Goal: Task Accomplishment & Management: Manage account settings

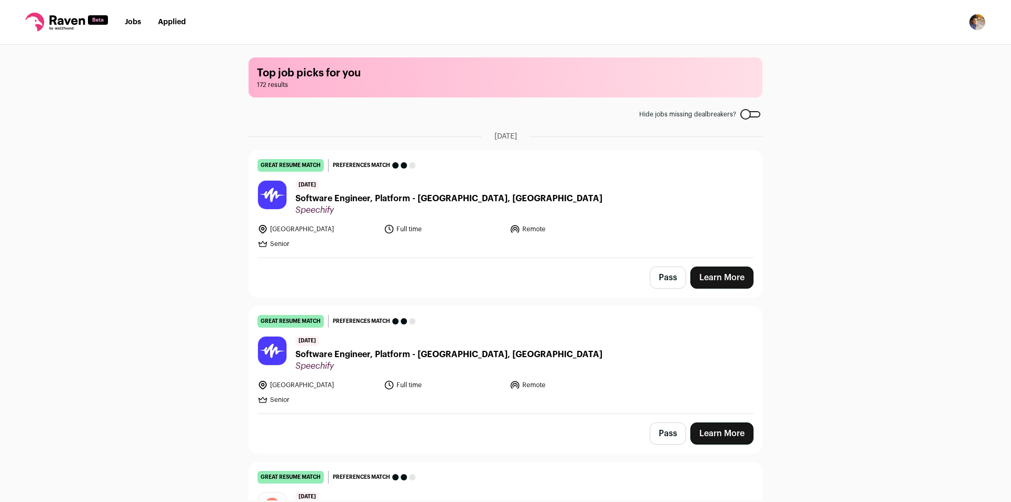
click at [979, 22] on img "Open dropdown" at bounding box center [976, 22] width 17 height 17
click at [911, 48] on link "Settings" at bounding box center [926, 48] width 116 height 25
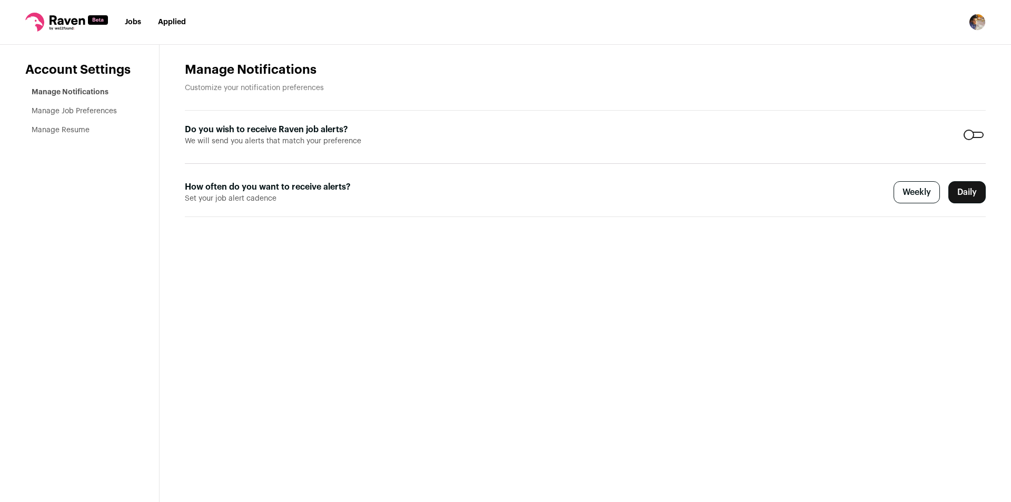
click at [85, 107] on link "Manage Job Preferences" at bounding box center [74, 110] width 85 height 7
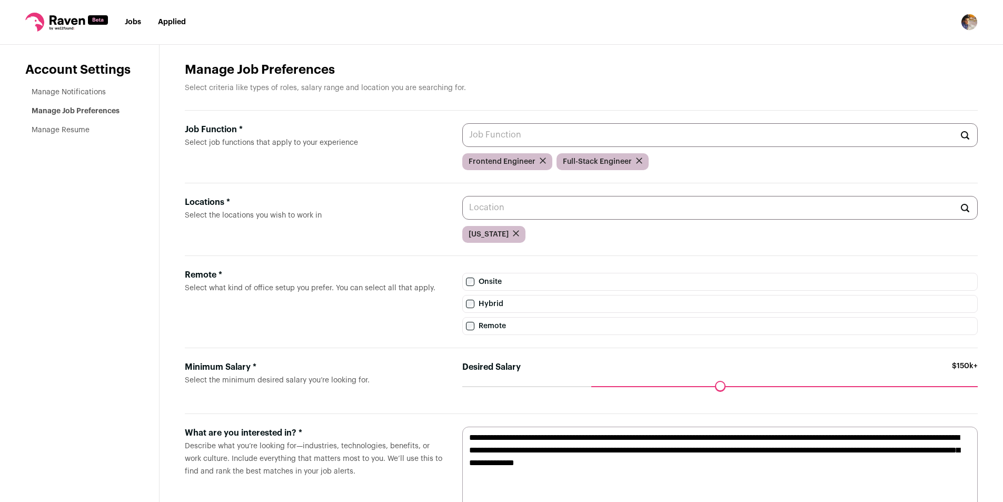
click at [135, 18] on link "Jobs" at bounding box center [133, 21] width 16 height 7
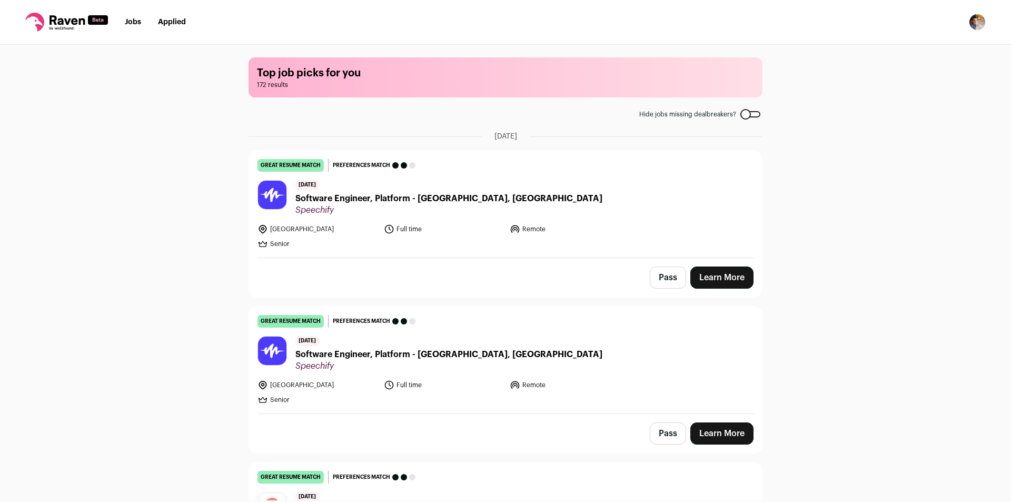
click at [968, 24] on img "Open dropdown" at bounding box center [976, 22] width 17 height 17
click at [910, 48] on link "Settings" at bounding box center [926, 48] width 116 height 25
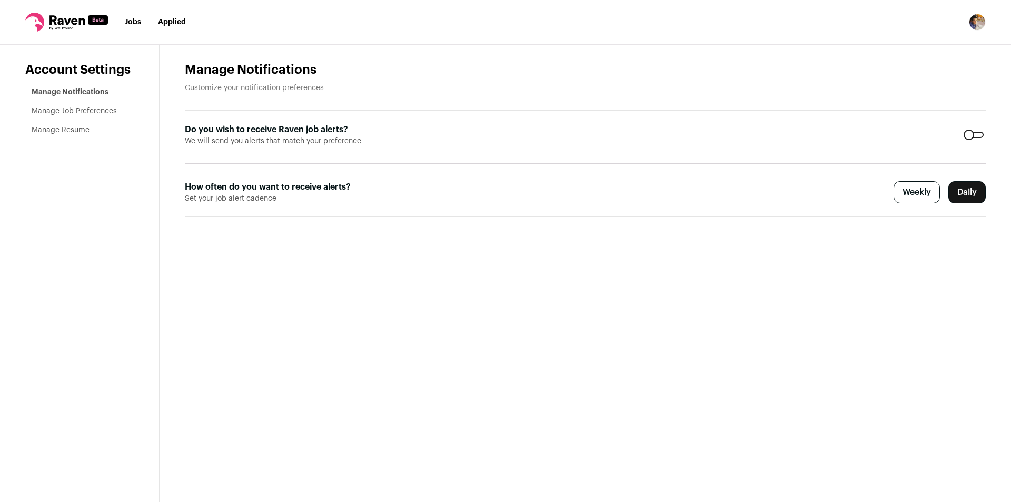
click at [74, 110] on link "Manage Job Preferences" at bounding box center [74, 110] width 85 height 7
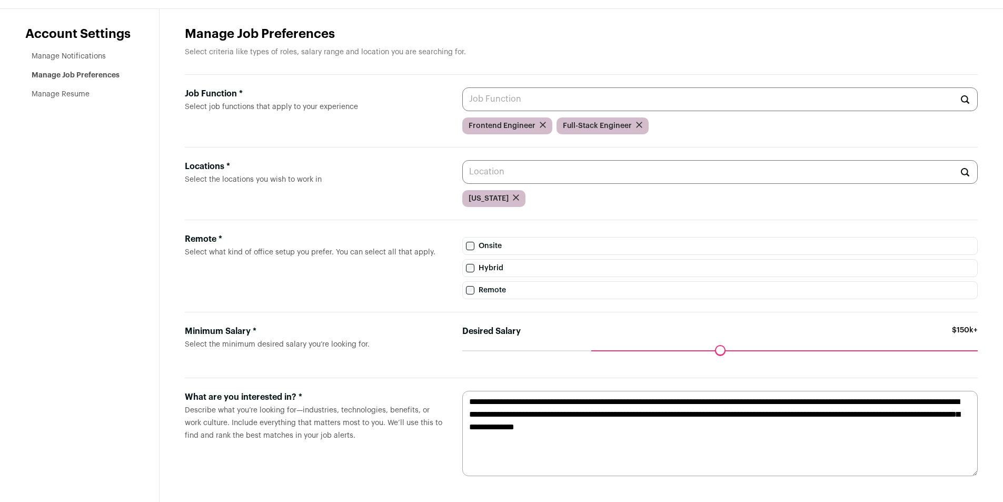
scroll to position [43, 0]
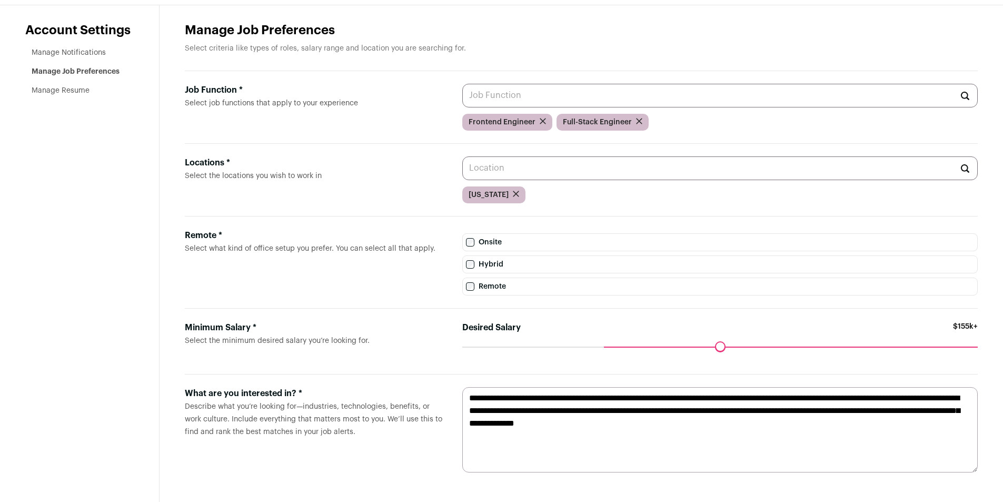
drag, startPoint x: 597, startPoint y: 347, endPoint x: 608, endPoint y: 344, distance: 11.4
click at [608, 346] on input "Desired Salary" at bounding box center [719, 346] width 515 height 0
click at [604, 346] on input "Desired Salary" at bounding box center [719, 346] width 515 height 0
click at [953, 351] on div "Maximum desired salary ******" at bounding box center [719, 353] width 515 height 15
click at [922, 344] on div "Desired Salary $155k+ Maximum desired salary ******" at bounding box center [719, 341] width 515 height 40
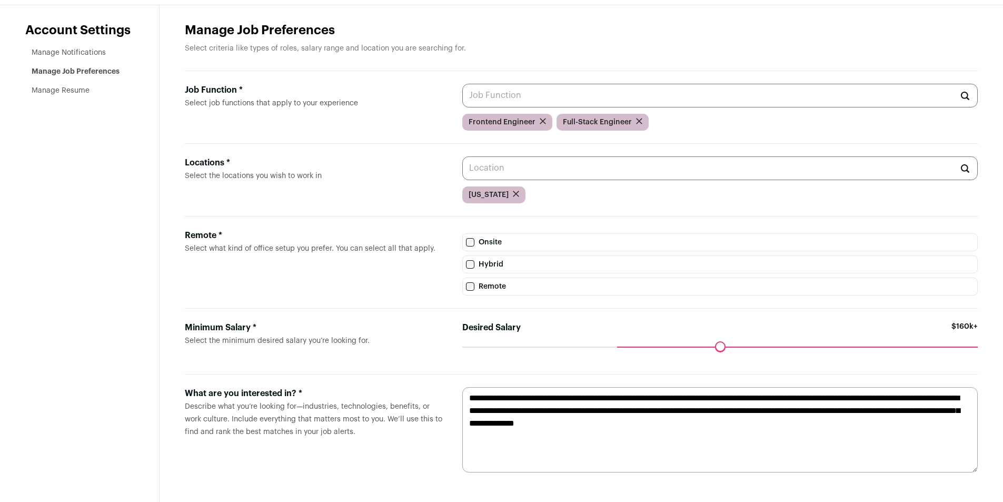
drag, startPoint x: 602, startPoint y: 343, endPoint x: 588, endPoint y: 347, distance: 14.5
click at [588, 346] on input "Desired Salary" at bounding box center [719, 346] width 515 height 0
click at [614, 415] on textarea "**********" at bounding box center [719, 429] width 515 height 85
drag, startPoint x: 595, startPoint y: 346, endPoint x: 580, endPoint y: 348, distance: 15.0
click at [580, 346] on input "Desired Salary" at bounding box center [719, 346] width 515 height 0
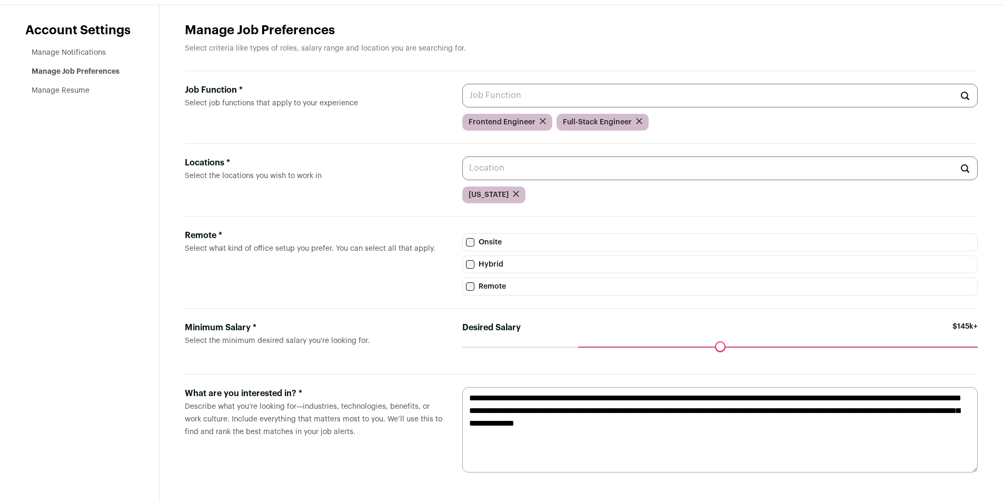
drag, startPoint x: 569, startPoint y: 342, endPoint x: 585, endPoint y: 344, distance: 16.5
click at [573, 341] on div "Desired Salary $145k+" at bounding box center [719, 333] width 515 height 25
drag, startPoint x: 584, startPoint y: 346, endPoint x: 614, endPoint y: 350, distance: 29.8
click at [614, 346] on input "Desired Salary" at bounding box center [719, 346] width 515 height 0
drag, startPoint x: 616, startPoint y: 350, endPoint x: 501, endPoint y: 344, distance: 116.0
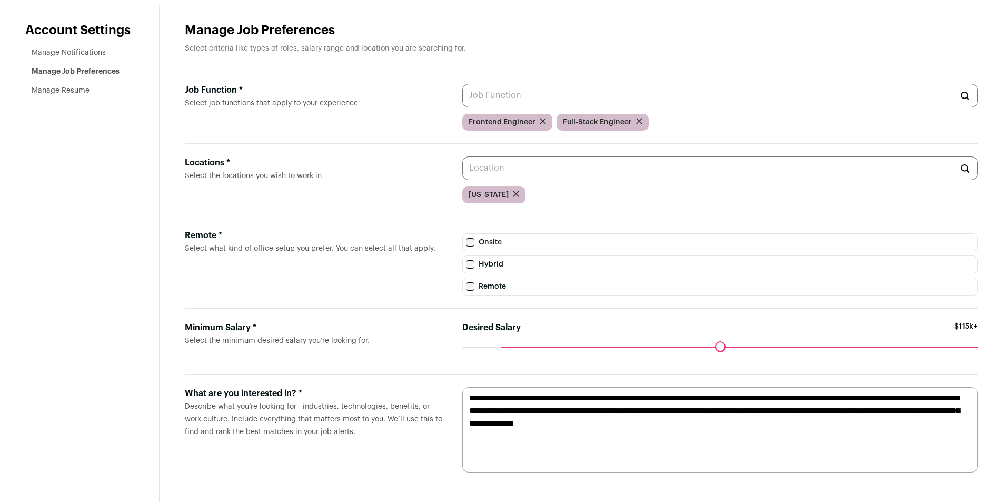
click at [501, 346] on input "Desired Salary" at bounding box center [719, 346] width 515 height 0
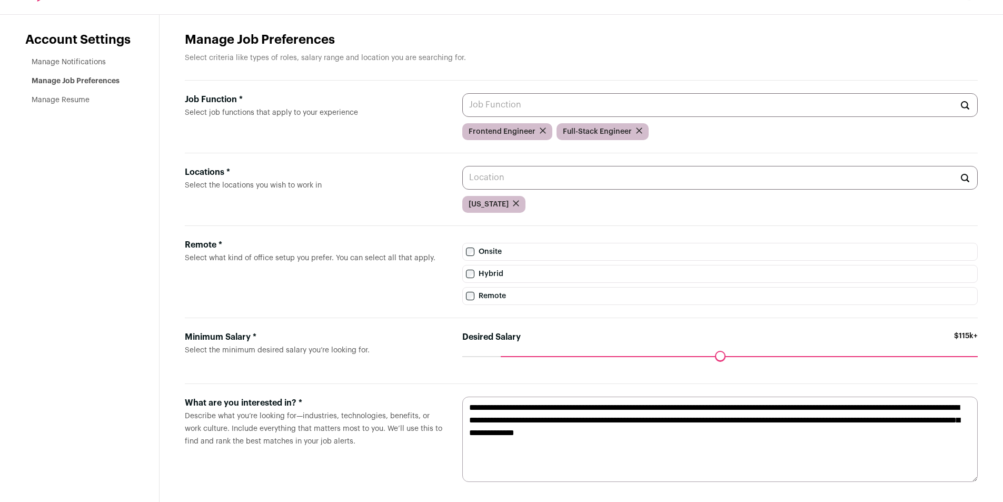
scroll to position [0, 0]
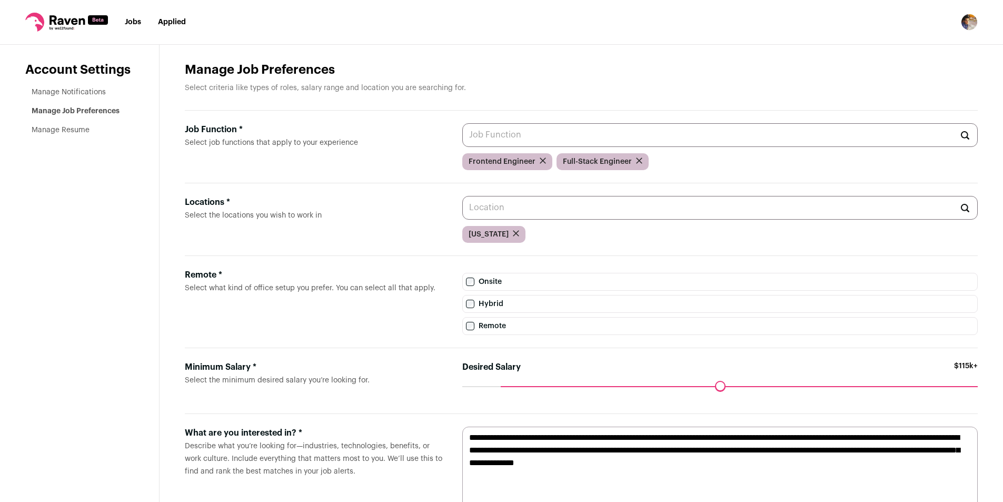
click at [124, 24] on nav "Jobs Applied Settings Notifications Preferences Resume Subscription FAQs Logout" at bounding box center [501, 22] width 1003 height 45
click at [128, 23] on link "Jobs" at bounding box center [133, 21] width 16 height 7
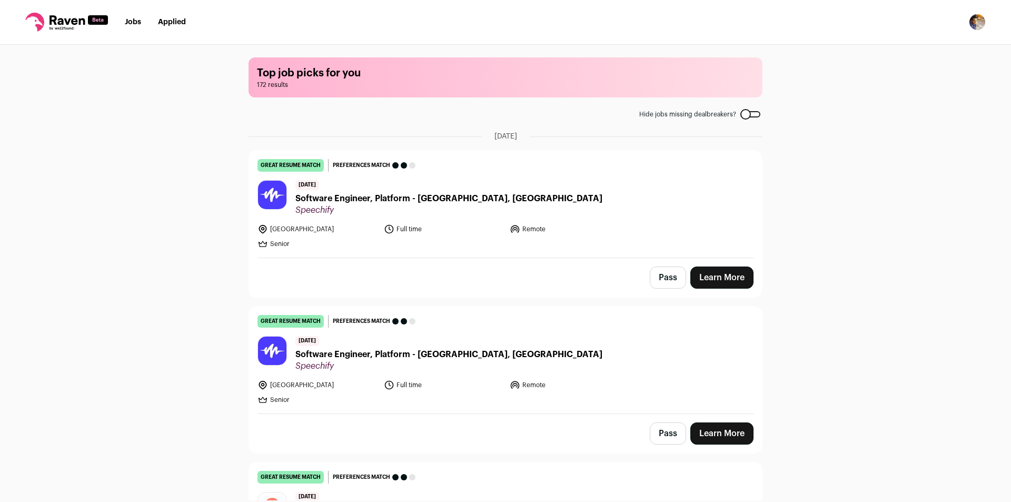
click at [666, 278] on button "Pass" at bounding box center [667, 277] width 36 height 22
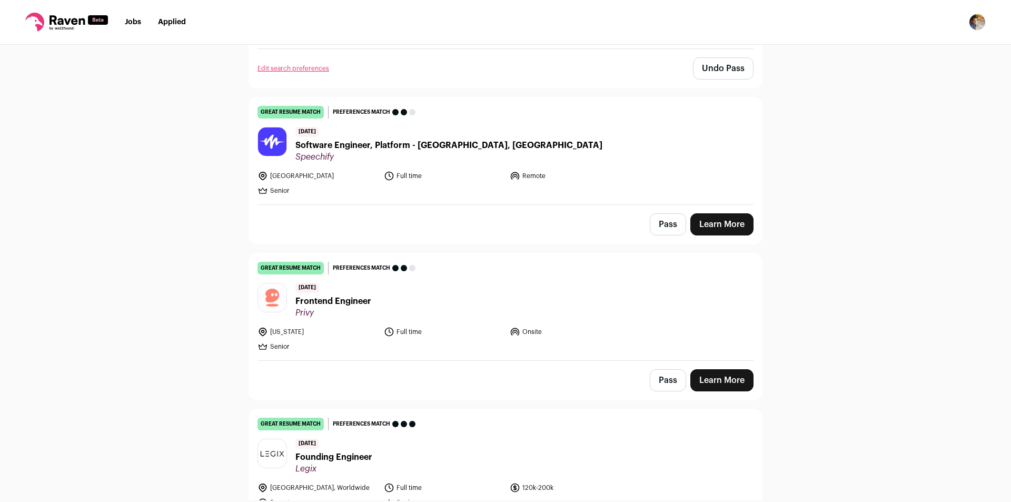
scroll to position [211, 0]
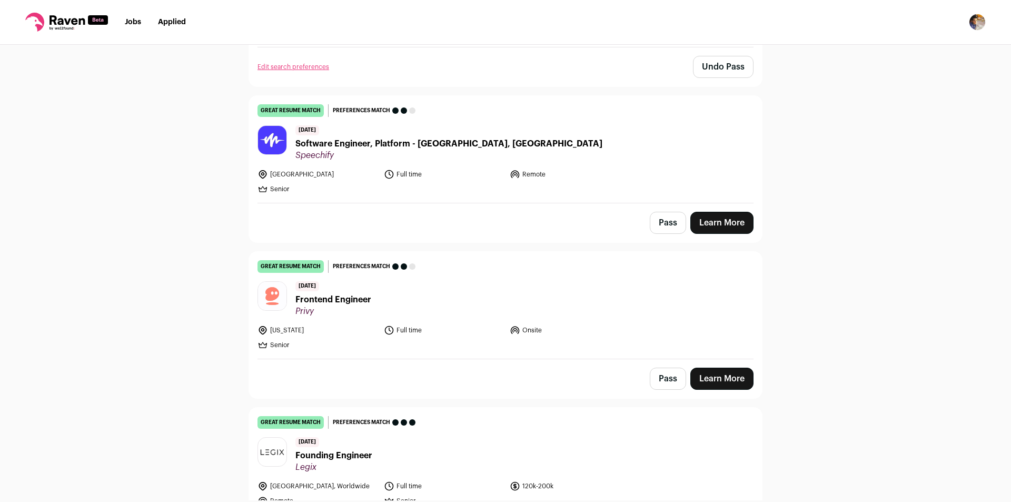
click at [661, 229] on button "Pass" at bounding box center [667, 223] width 36 height 22
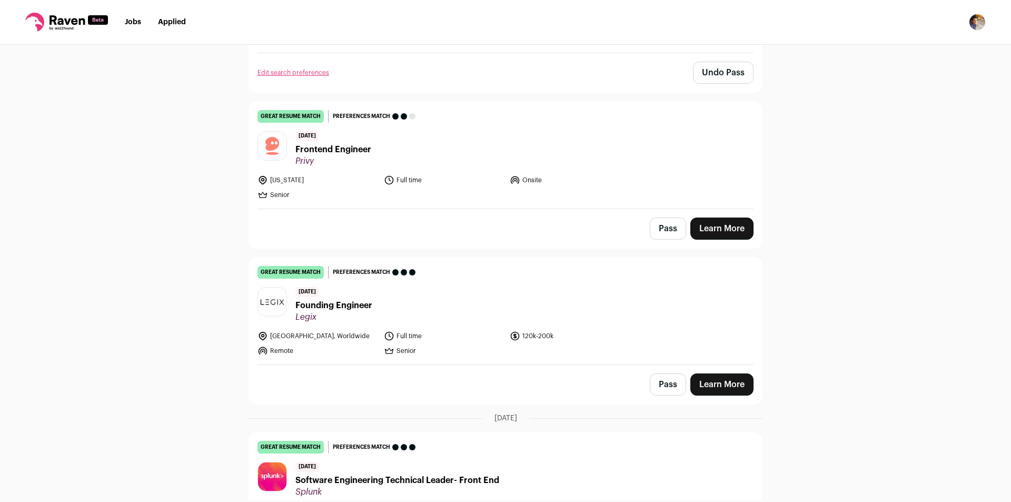
scroll to position [368, 0]
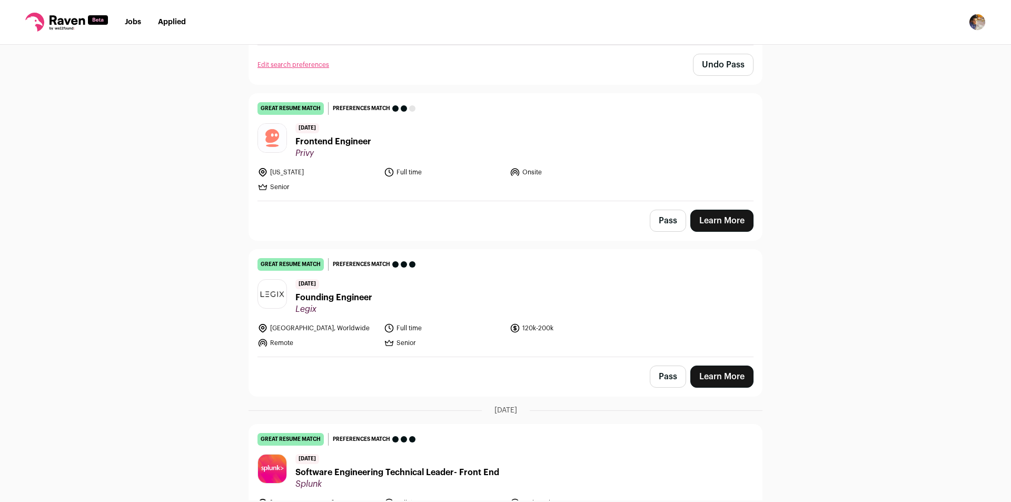
click at [663, 379] on button "Pass" at bounding box center [667, 376] width 36 height 22
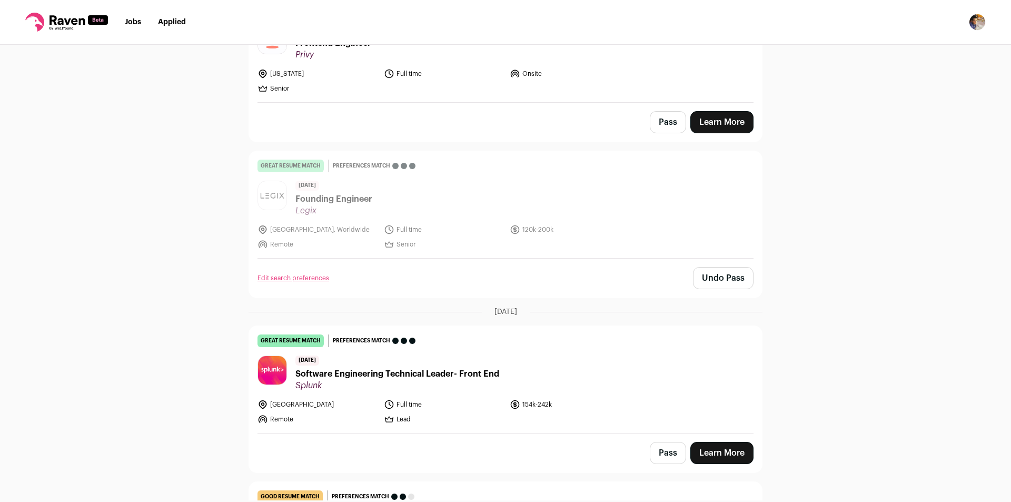
scroll to position [526, 0]
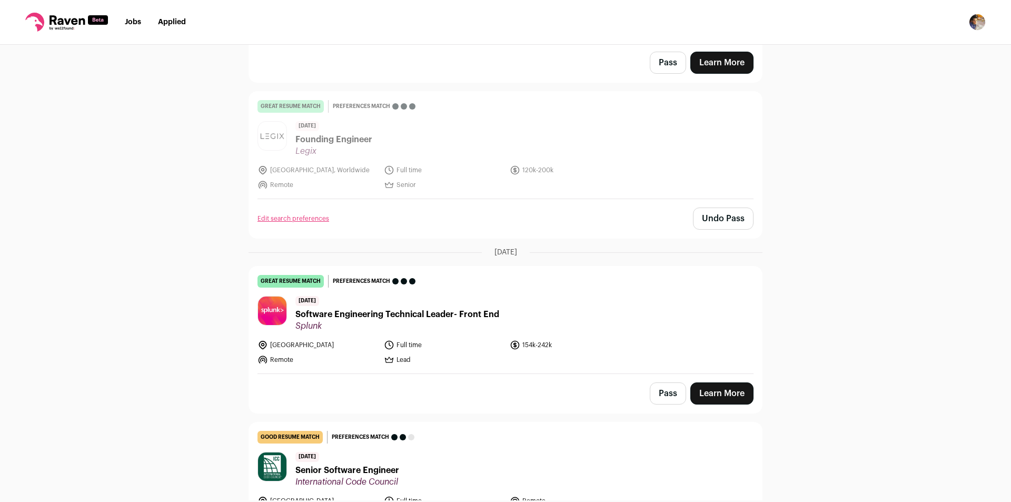
click at [658, 397] on button "Pass" at bounding box center [667, 393] width 36 height 22
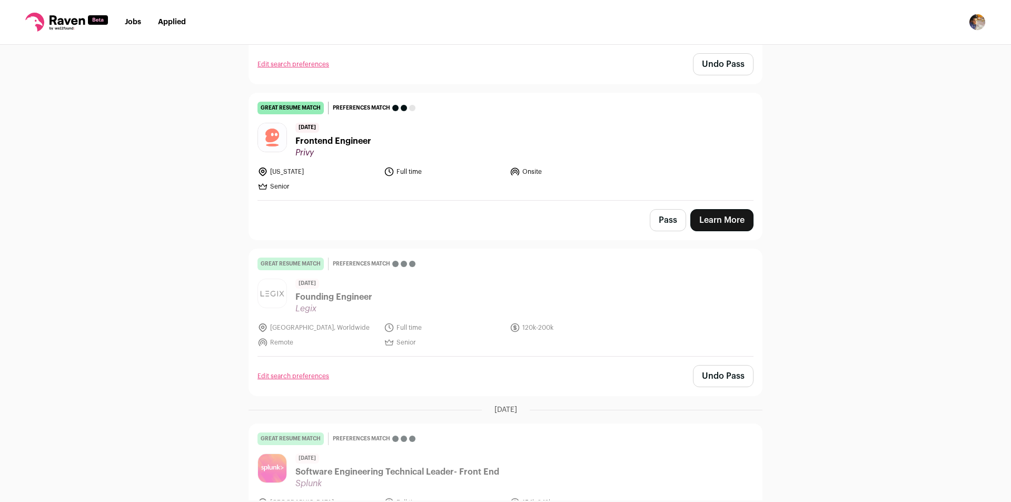
scroll to position [632, 0]
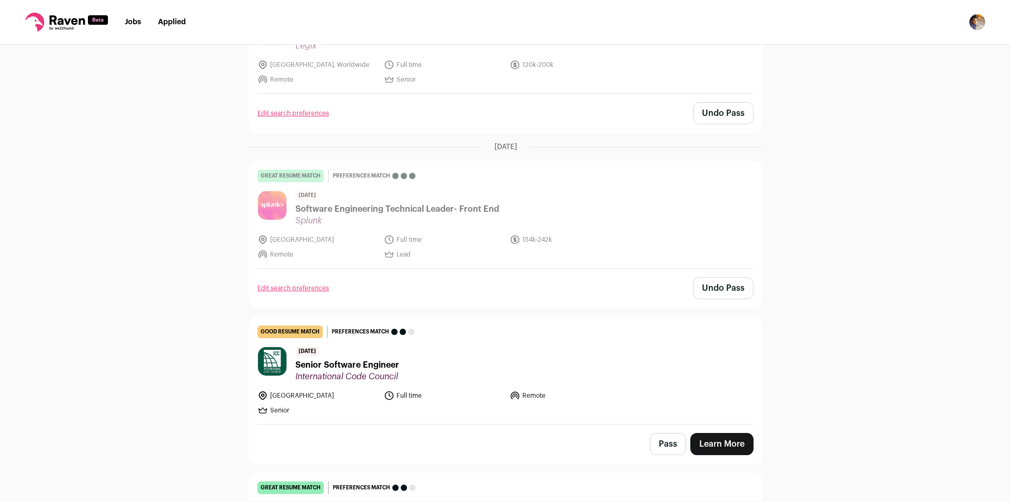
click at [668, 440] on button "Pass" at bounding box center [667, 444] width 36 height 22
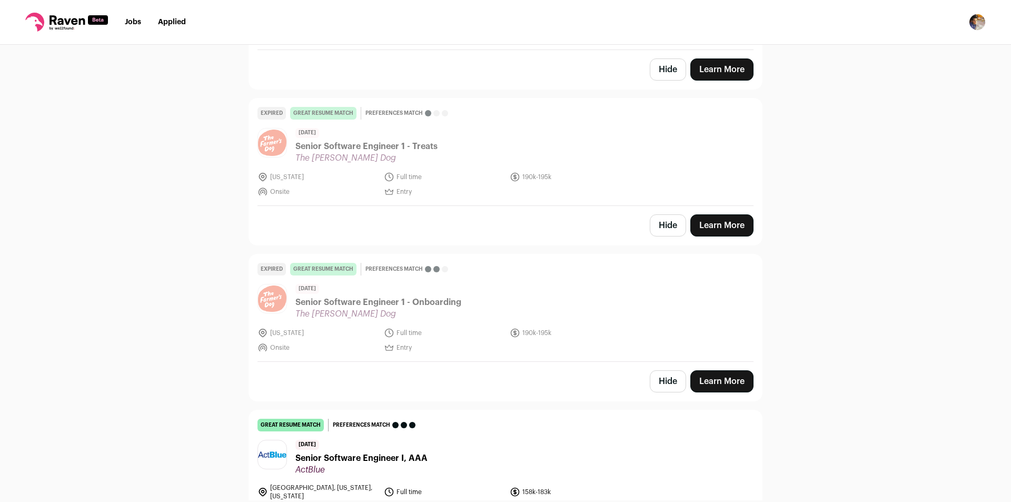
scroll to position [26262, 0]
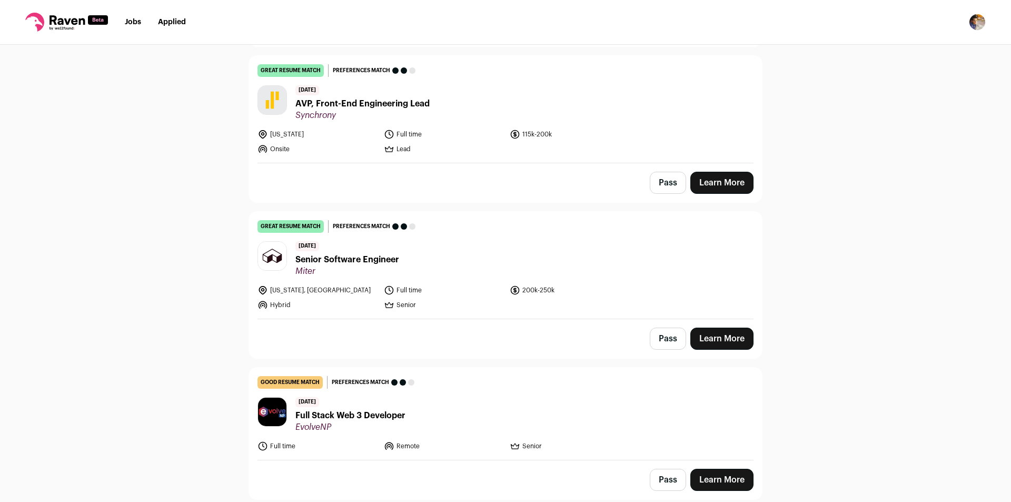
scroll to position [1105, 0]
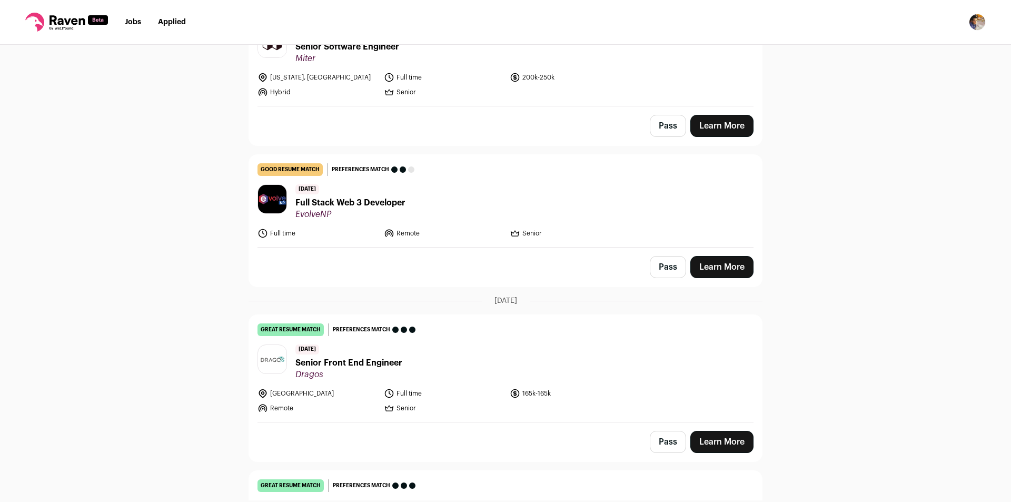
click at [669, 268] on button "Pass" at bounding box center [667, 267] width 36 height 22
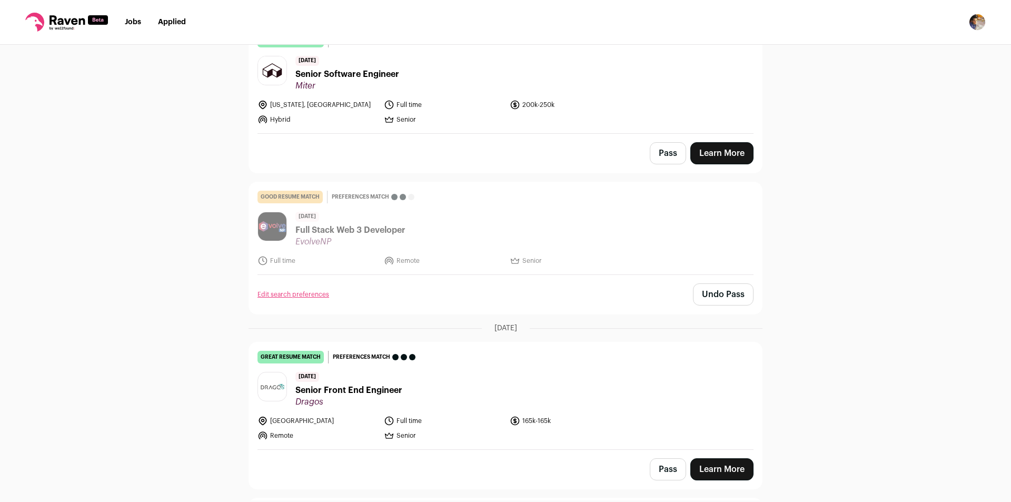
scroll to position [1158, 0]
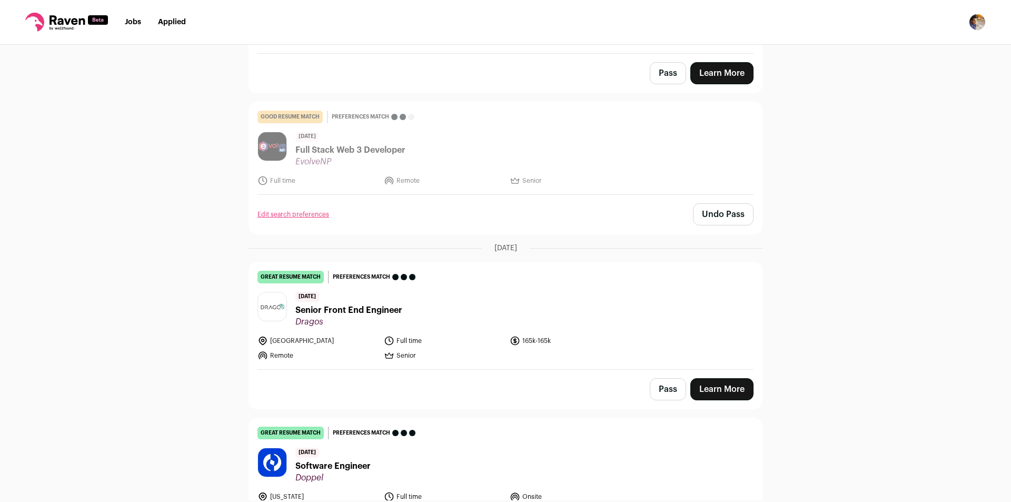
click at [669, 393] on button "Pass" at bounding box center [667, 389] width 36 height 22
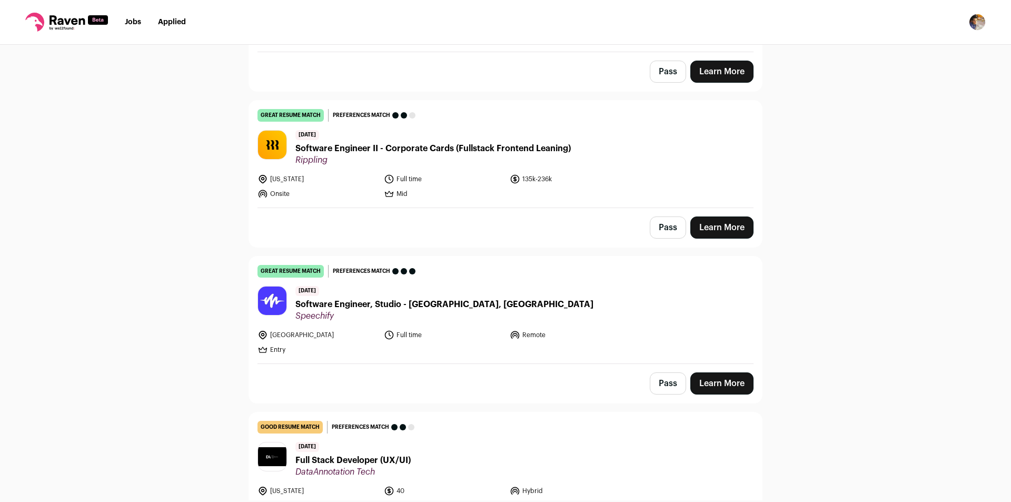
scroll to position [1632, 0]
click at [661, 388] on button "Pass" at bounding box center [667, 383] width 36 height 22
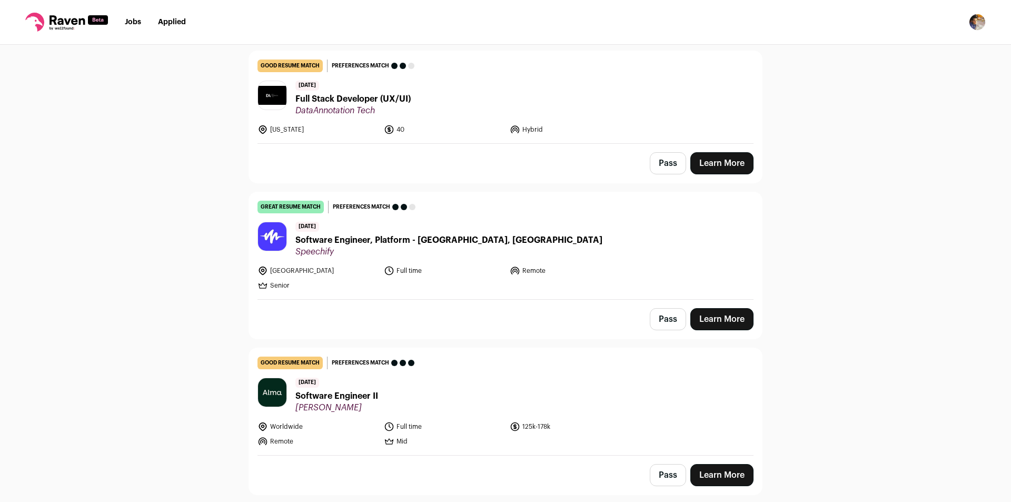
scroll to position [2000, 0]
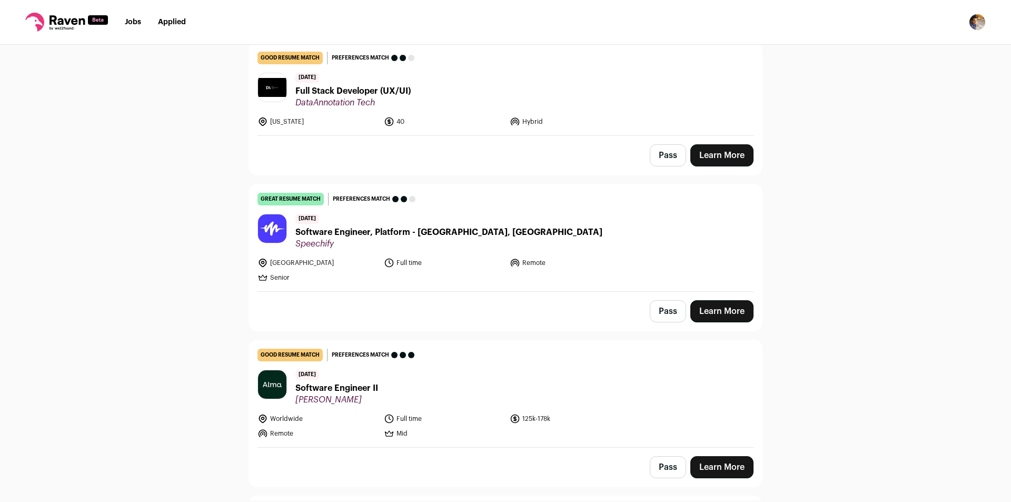
click at [661, 467] on button "Pass" at bounding box center [667, 467] width 36 height 22
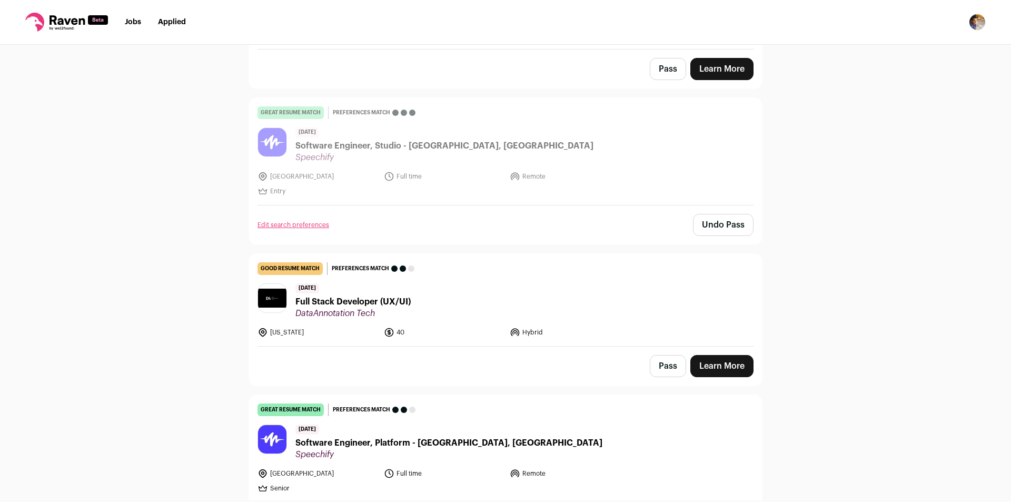
scroll to position [2053, 0]
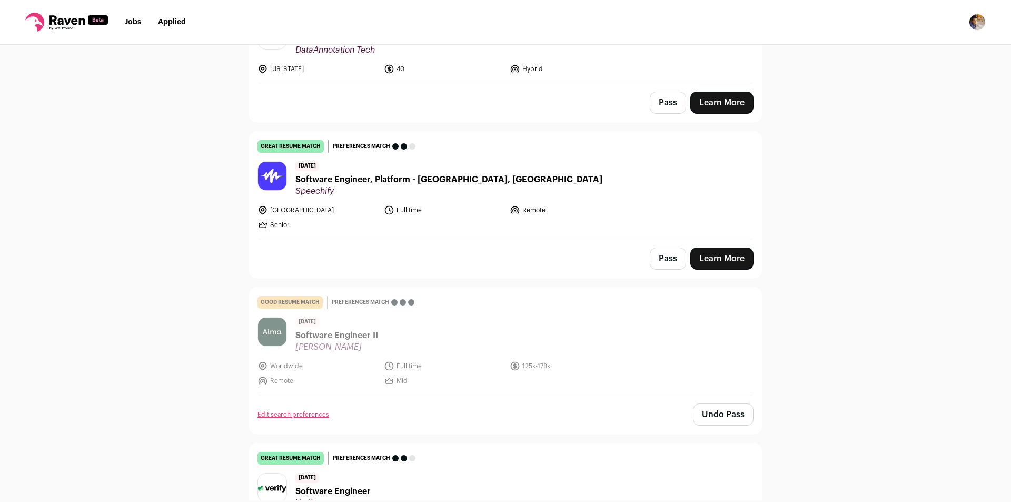
click at [674, 260] on button "Pass" at bounding box center [667, 258] width 36 height 22
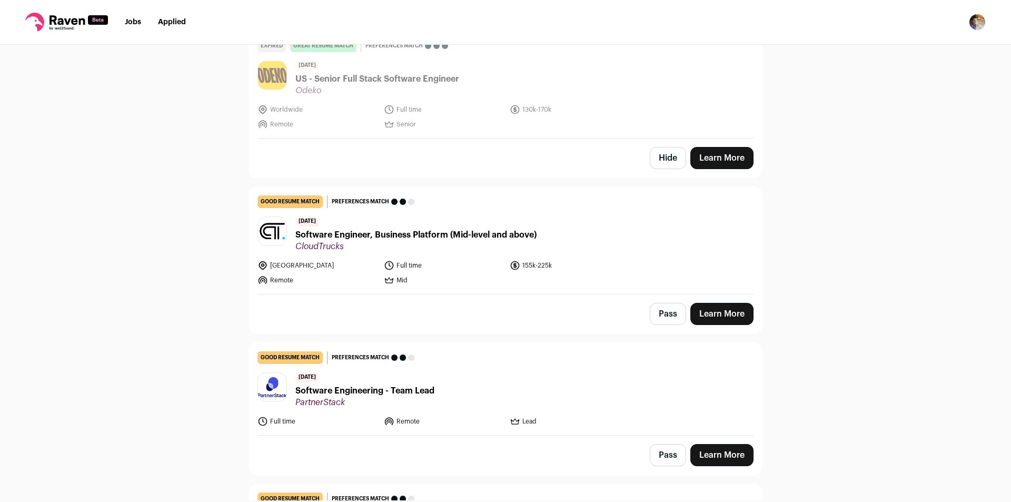
scroll to position [15395, 0]
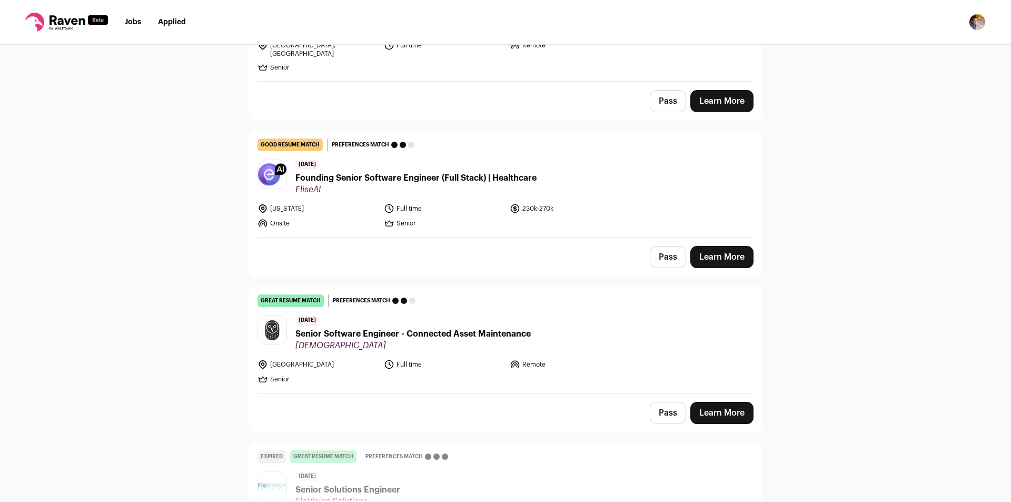
click at [654, 402] on button "Pass" at bounding box center [667, 413] width 36 height 22
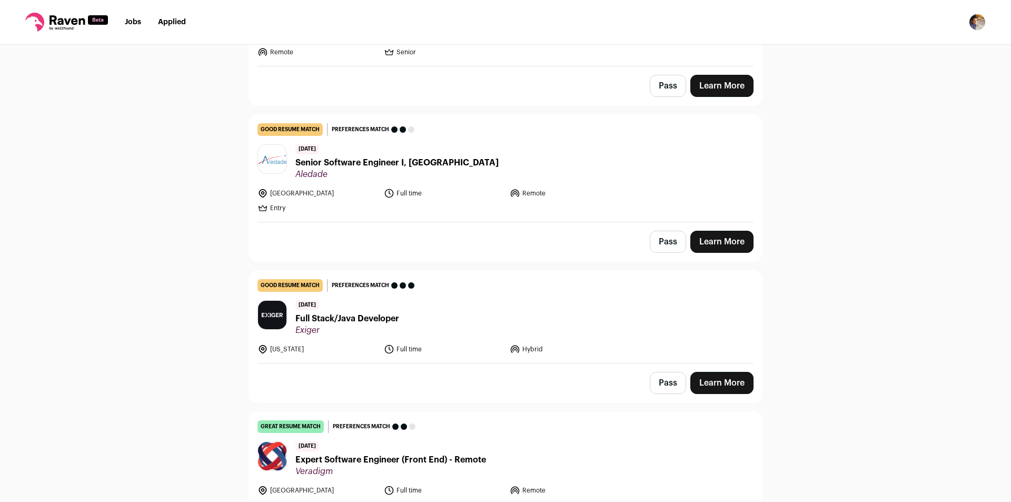
scroll to position [13825, 0]
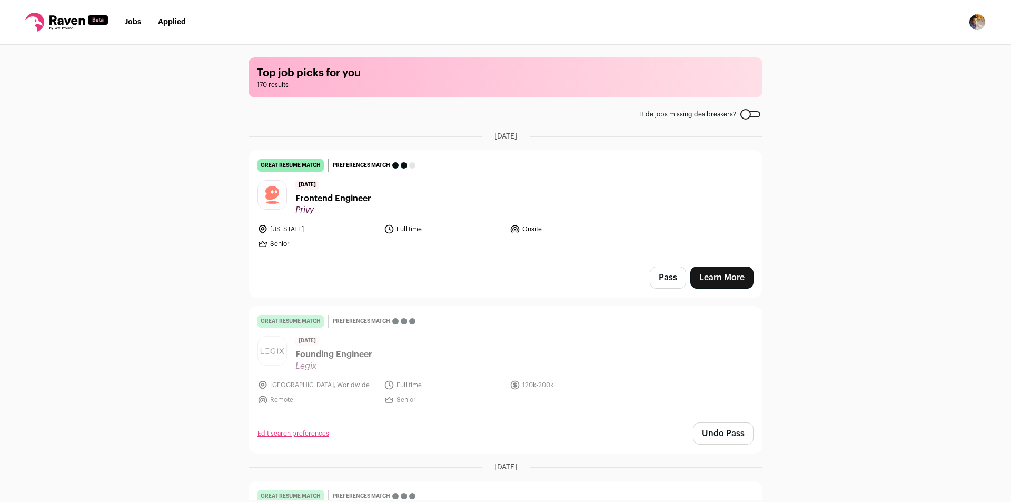
click at [908, 286] on div "Top job picks for you 170 results Hide jobs missing dealbreakers? [DATE] great …" at bounding box center [505, 272] width 1011 height 455
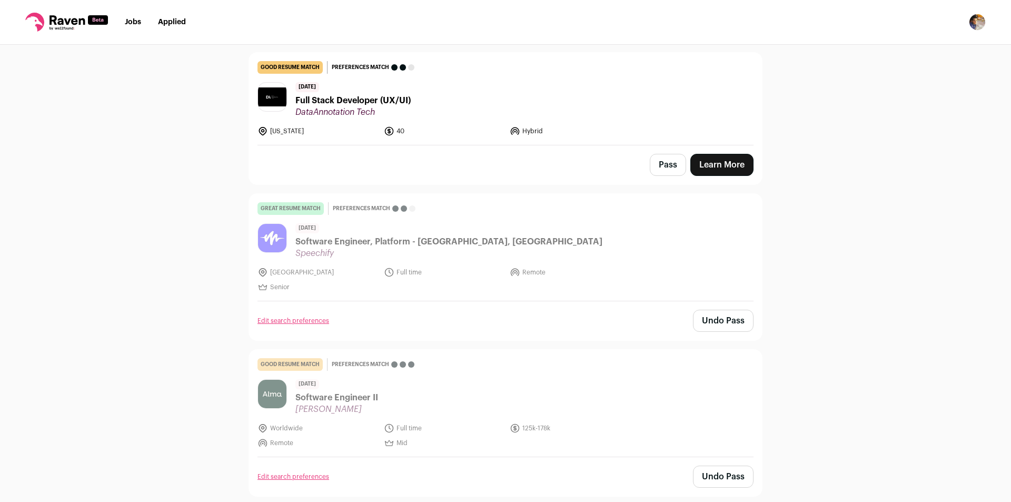
scroll to position [2302, 0]
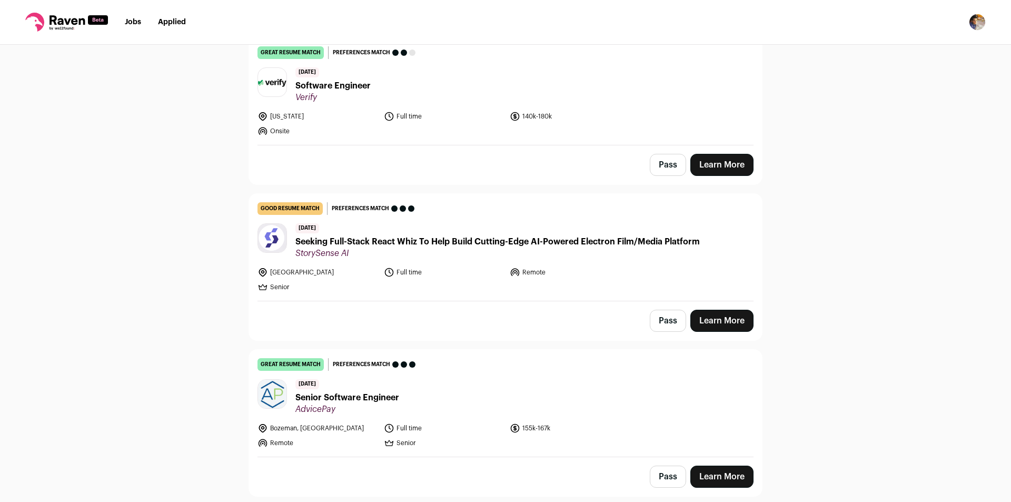
click at [670, 326] on button "Pass" at bounding box center [667, 320] width 36 height 22
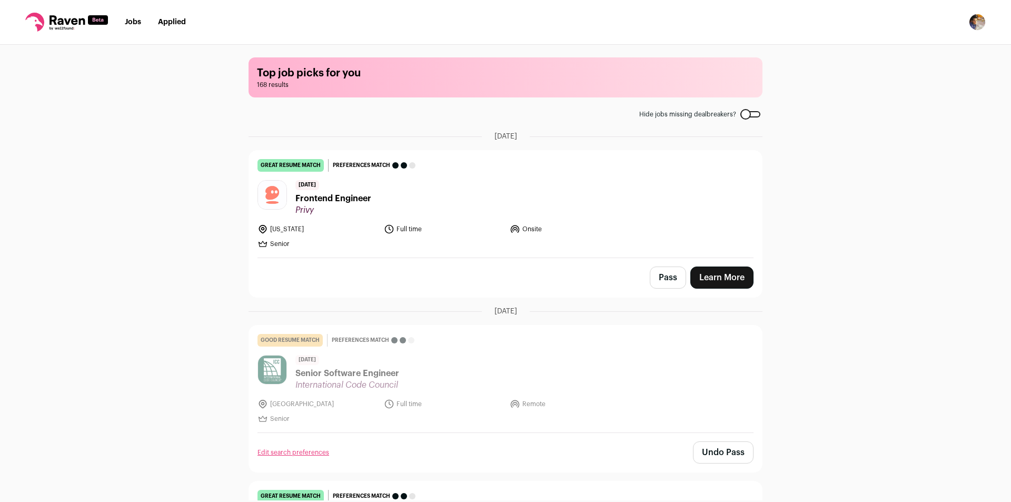
scroll to position [25795, 0]
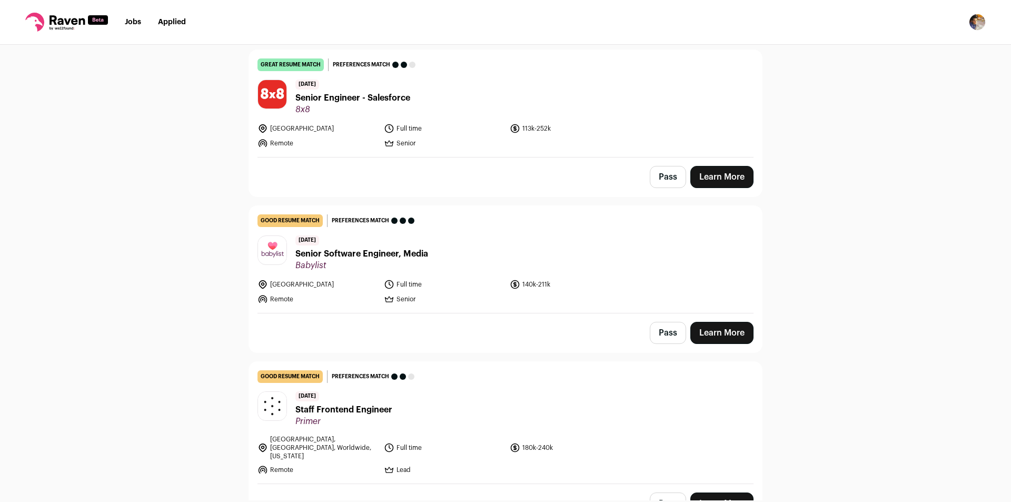
click at [664, 492] on button "Pass" at bounding box center [667, 503] width 36 height 22
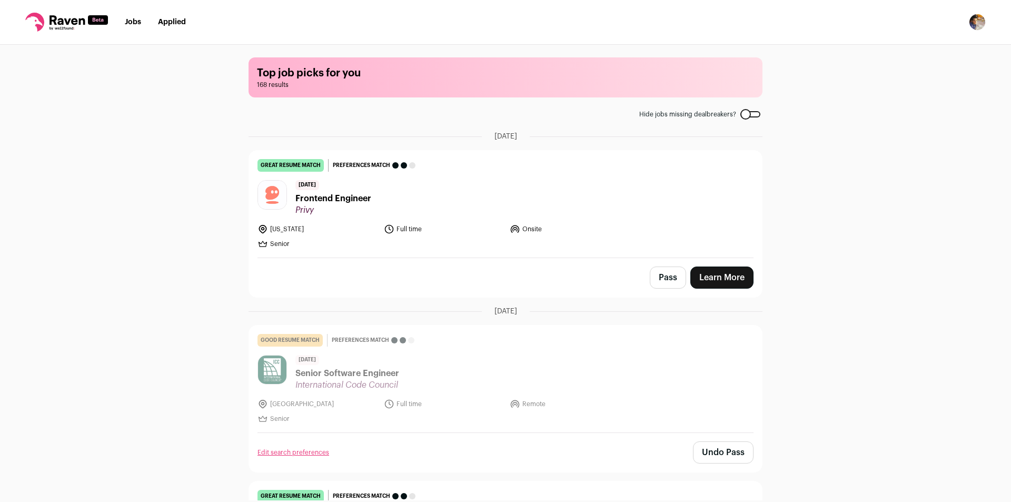
scroll to position [25795, 0]
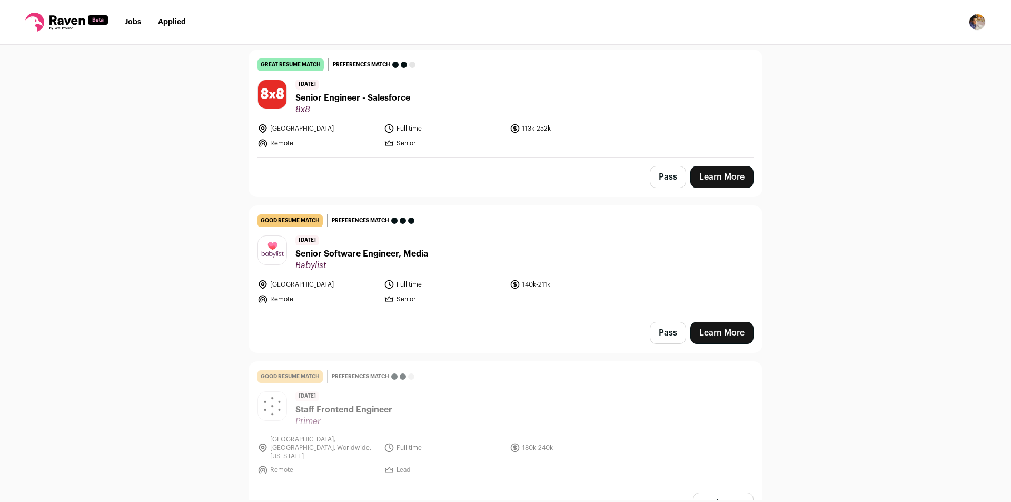
click at [676, 322] on button "Pass" at bounding box center [667, 333] width 36 height 22
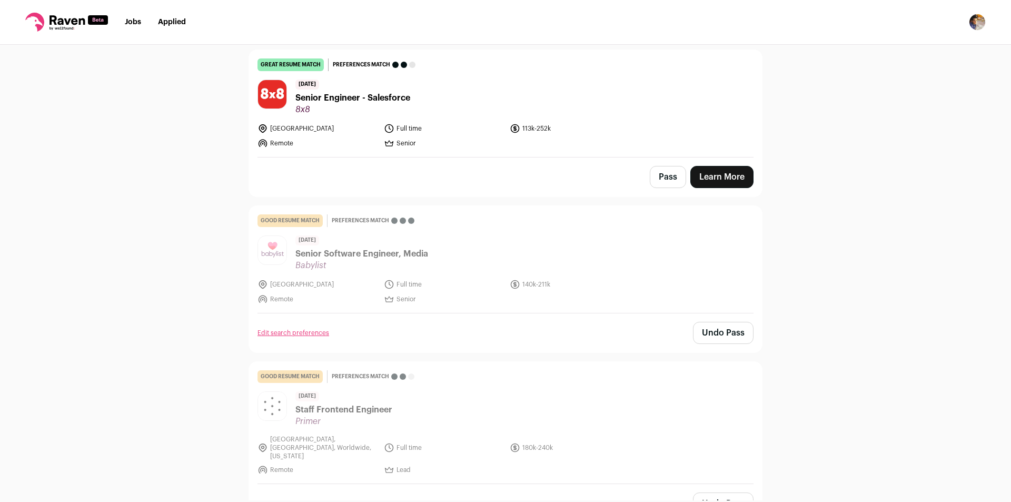
scroll to position [25510, 0]
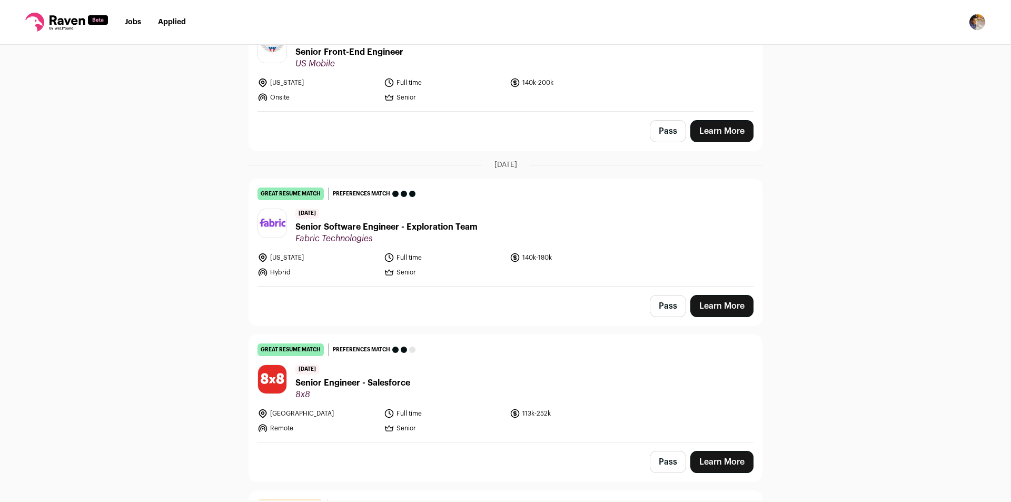
click at [668, 451] on button "Pass" at bounding box center [667, 462] width 36 height 22
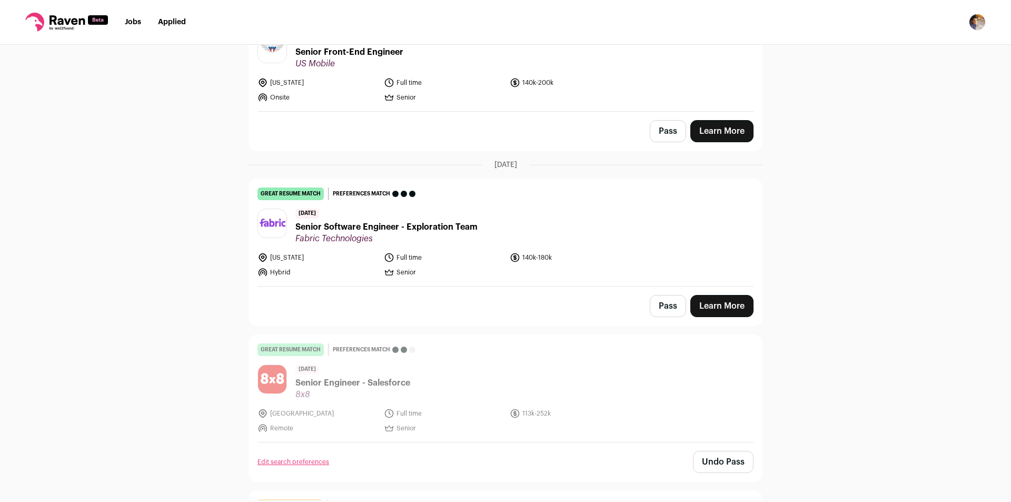
scroll to position [25024, 0]
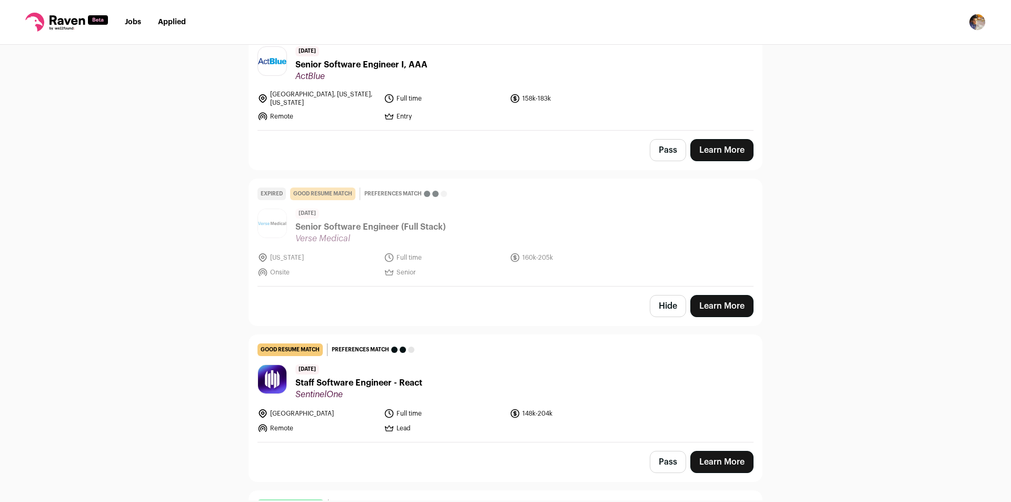
click at [666, 451] on button "Pass" at bounding box center [667, 462] width 36 height 22
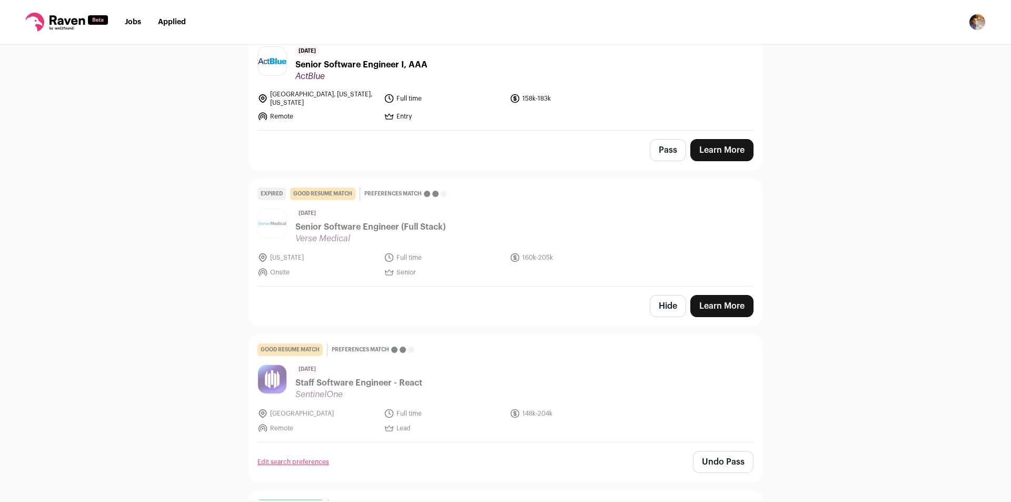
scroll to position [24712, 0]
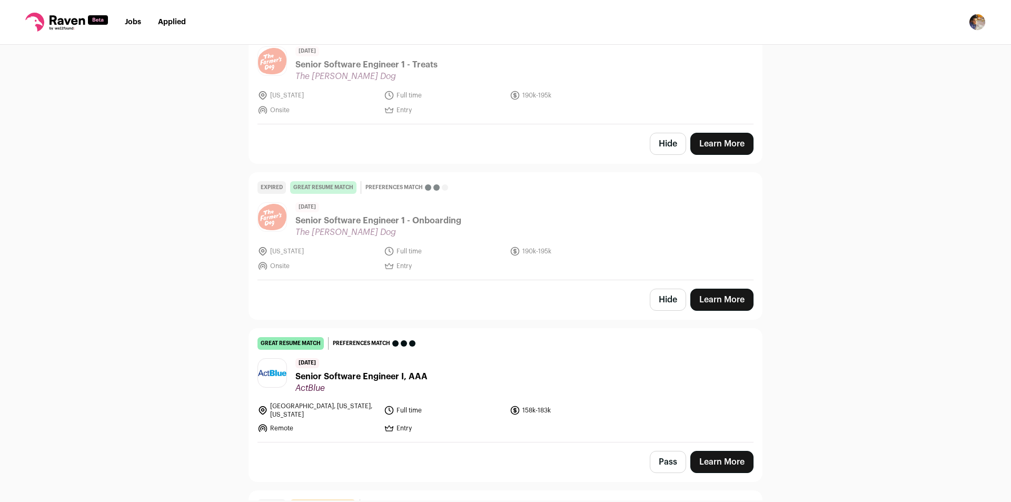
click at [662, 451] on button "Pass" at bounding box center [667, 462] width 36 height 22
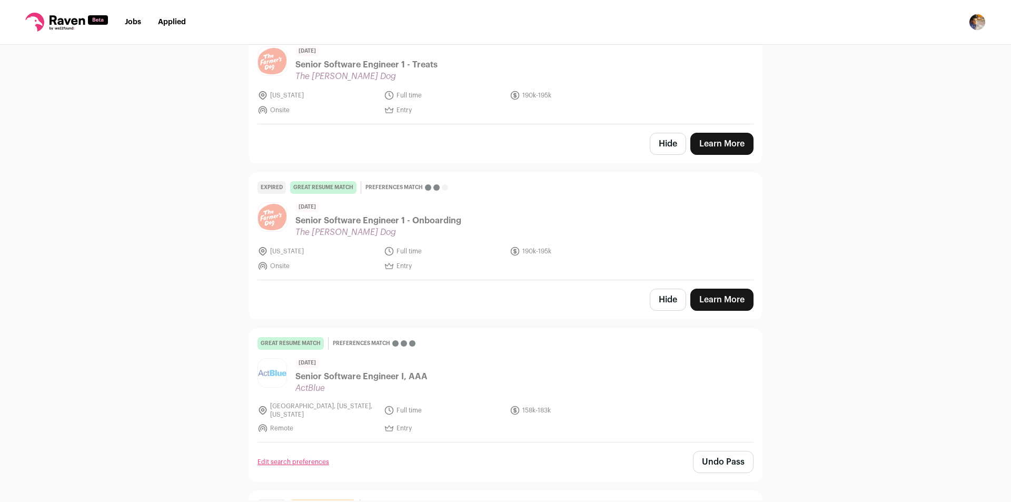
scroll to position [23927, 0]
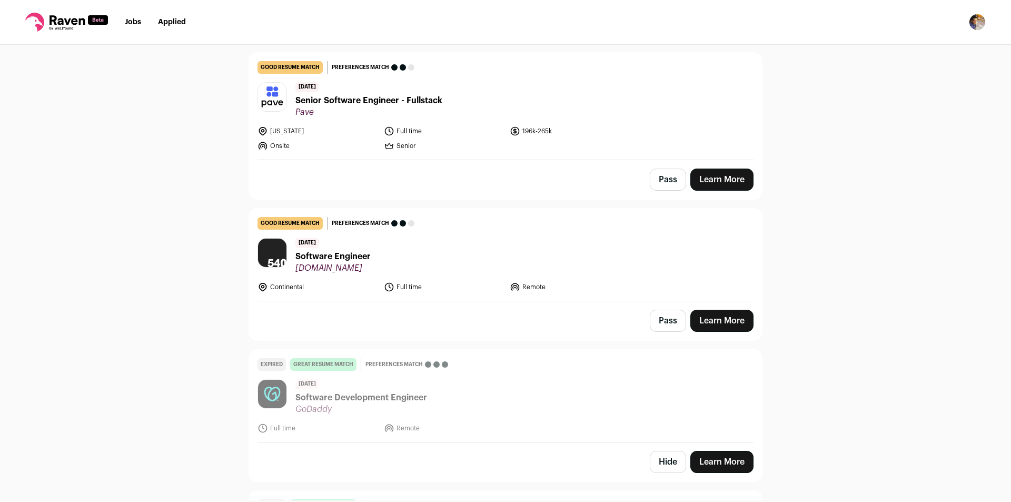
click at [663, 309] on button "Pass" at bounding box center [667, 320] width 36 height 22
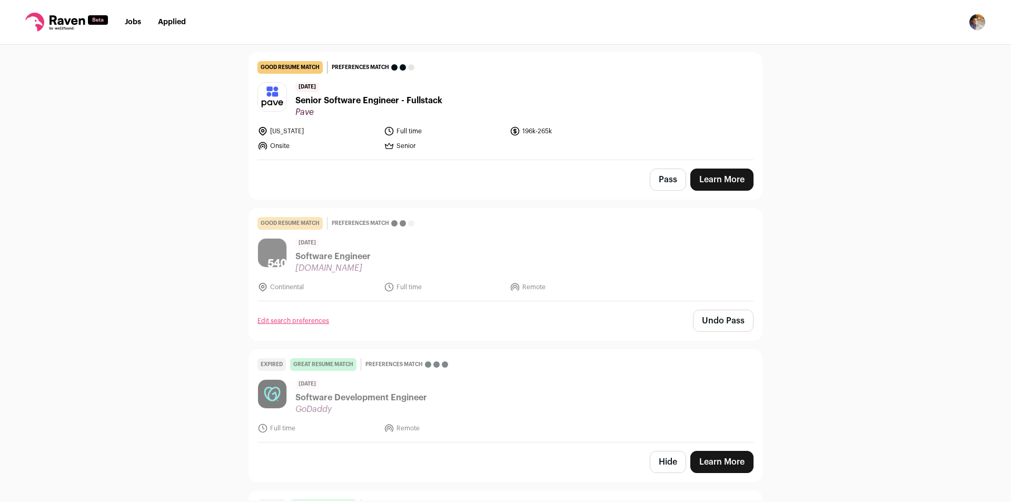
scroll to position [23489, 0]
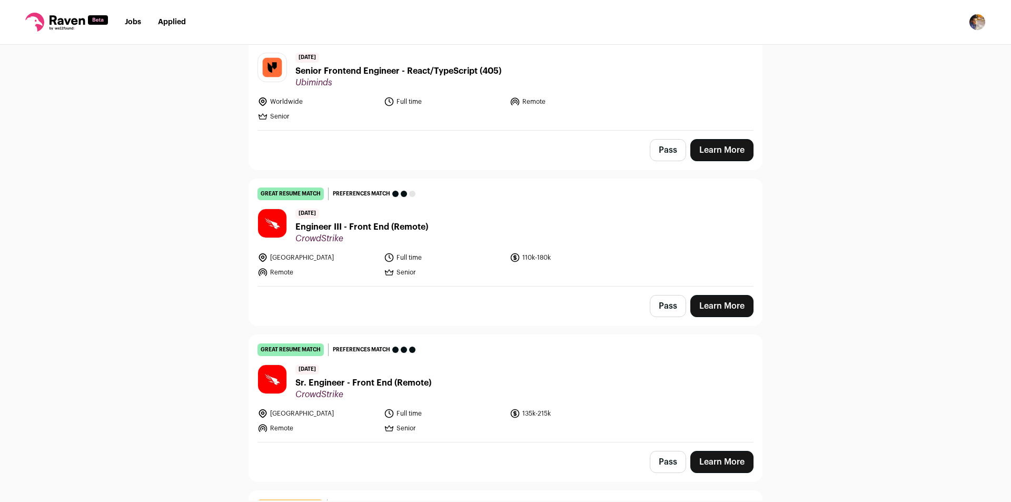
click at [655, 451] on button "Pass" at bounding box center [667, 462] width 36 height 22
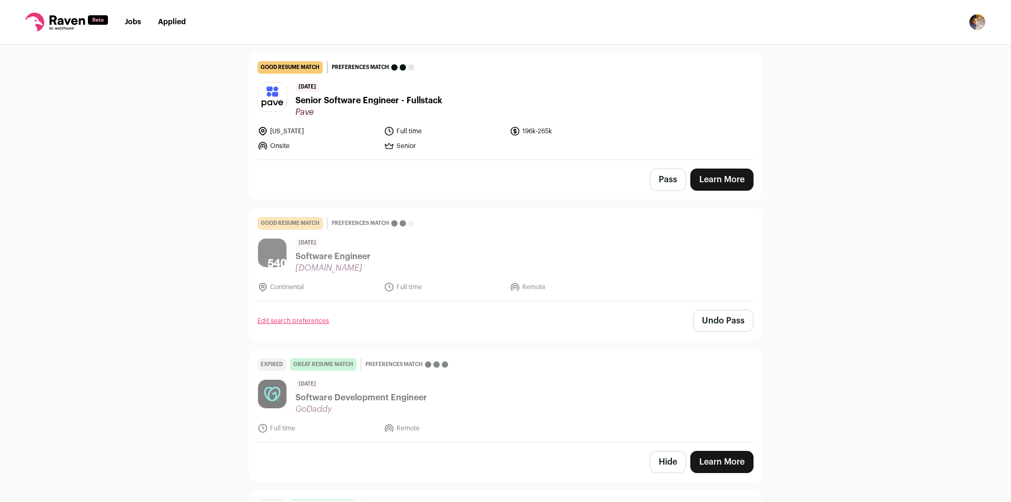
scroll to position [23489, 0]
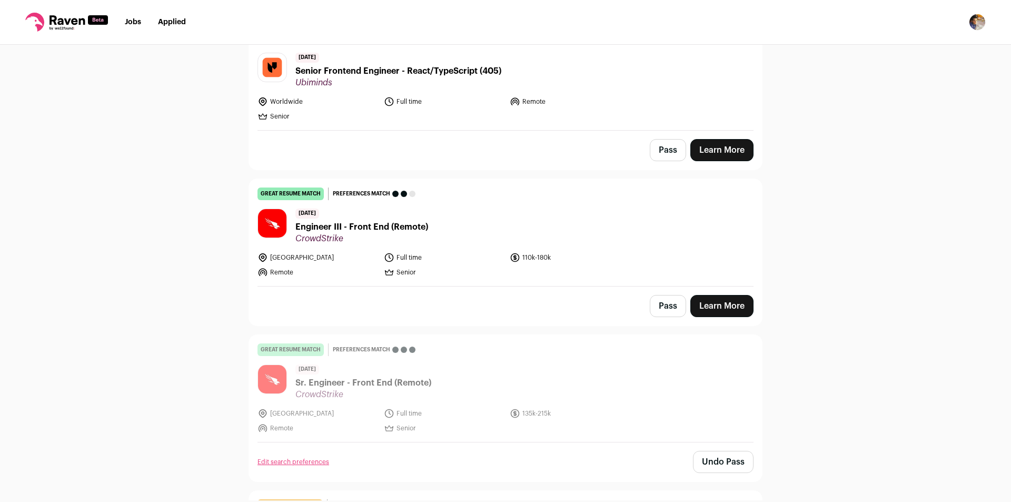
click at [656, 295] on button "Pass" at bounding box center [667, 306] width 36 height 22
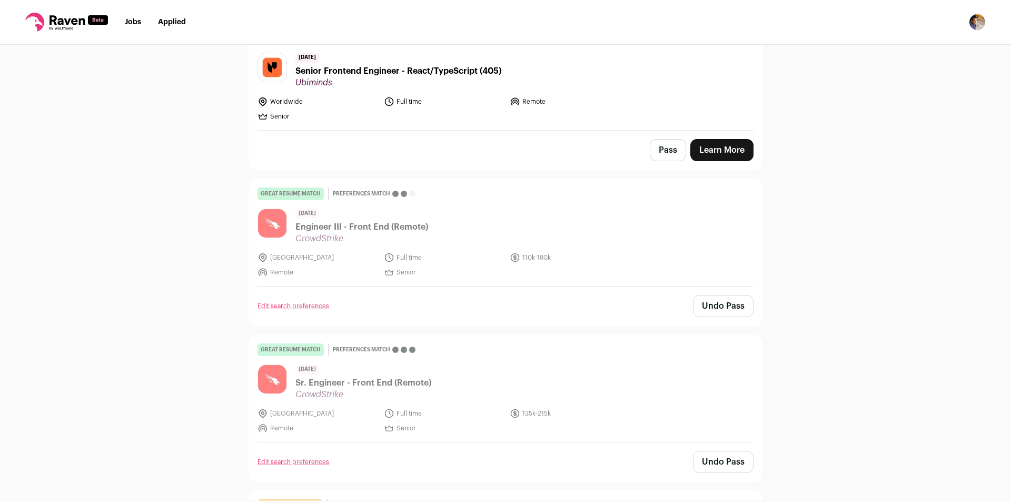
scroll to position [23163, 0]
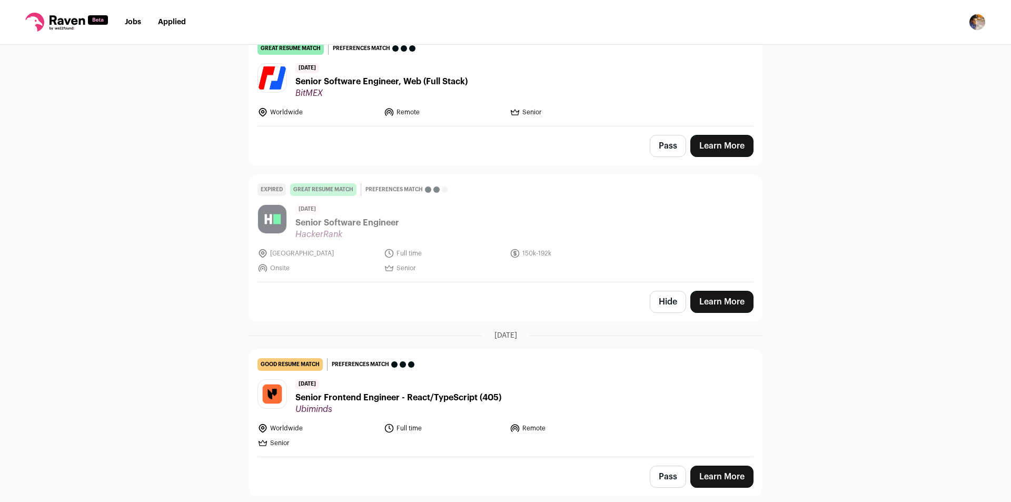
click at [655, 465] on button "Pass" at bounding box center [667, 476] width 36 height 22
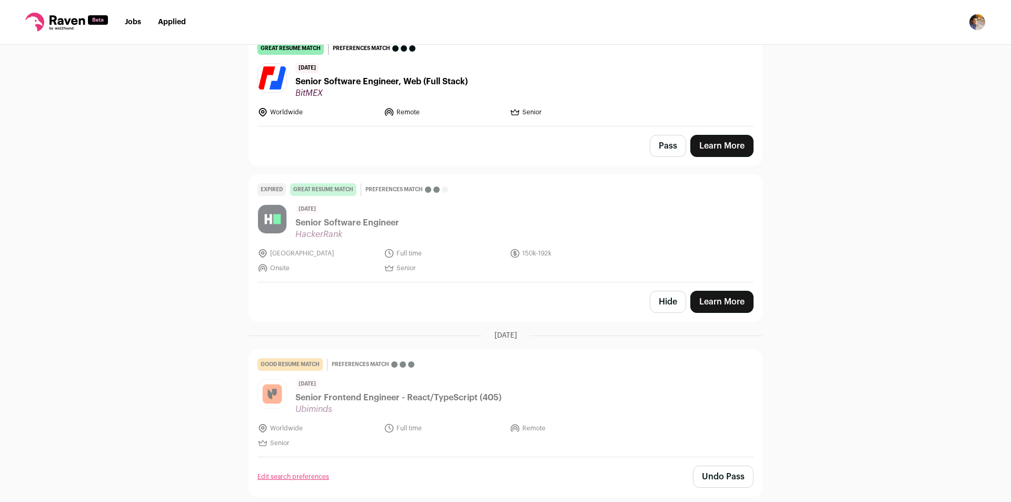
scroll to position [22847, 0]
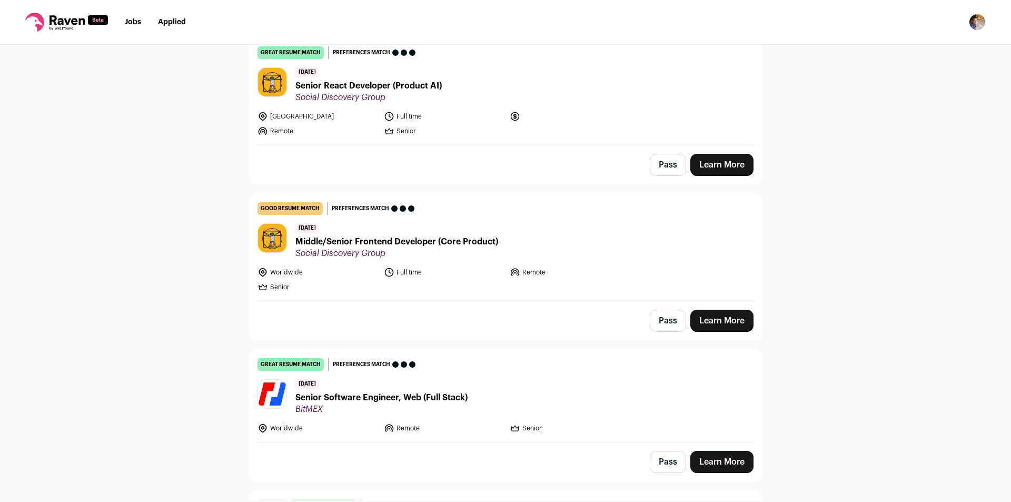
click at [668, 451] on button "Pass" at bounding box center [667, 462] width 36 height 22
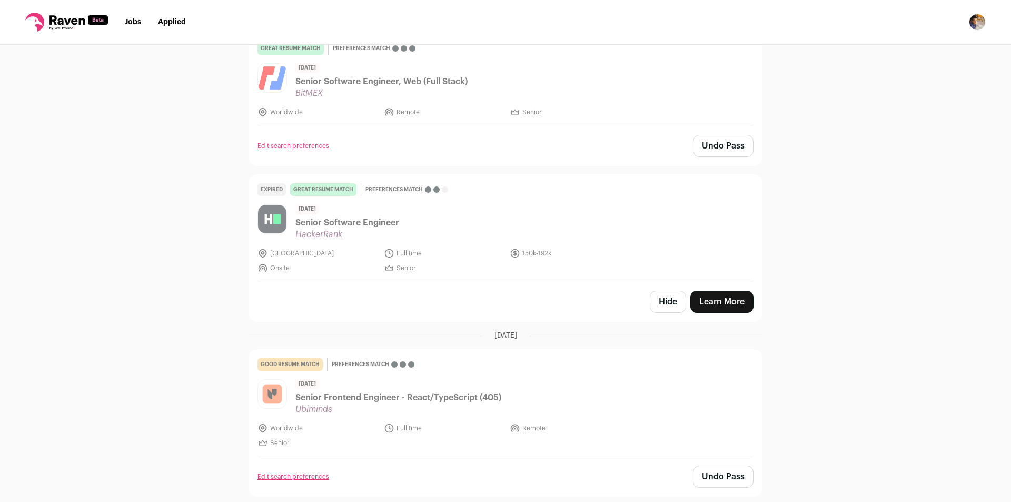
scroll to position [22847, 0]
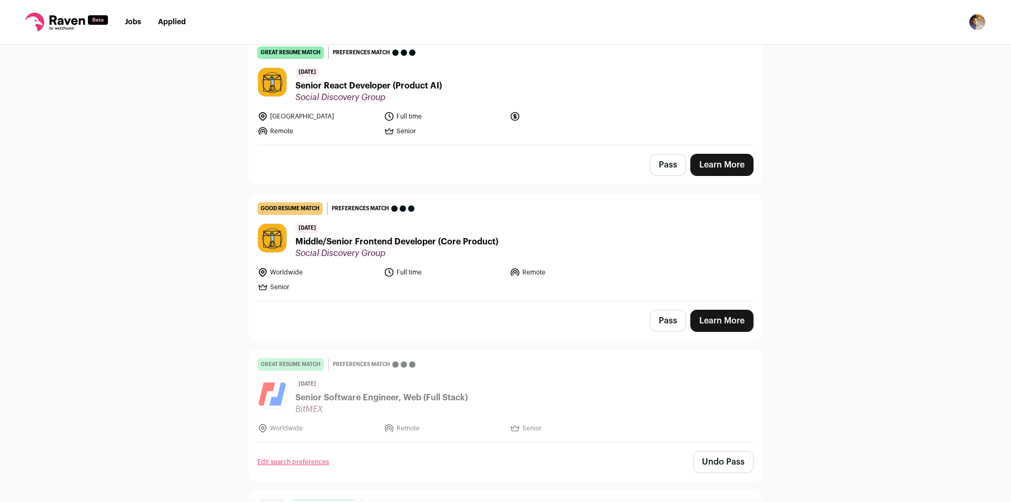
click at [655, 309] on button "Pass" at bounding box center [667, 320] width 36 height 22
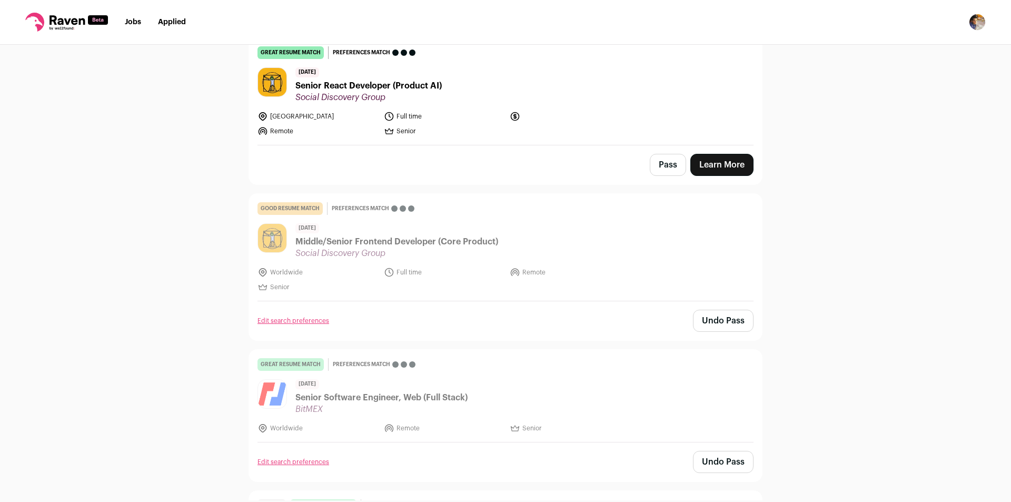
scroll to position [22550, 0]
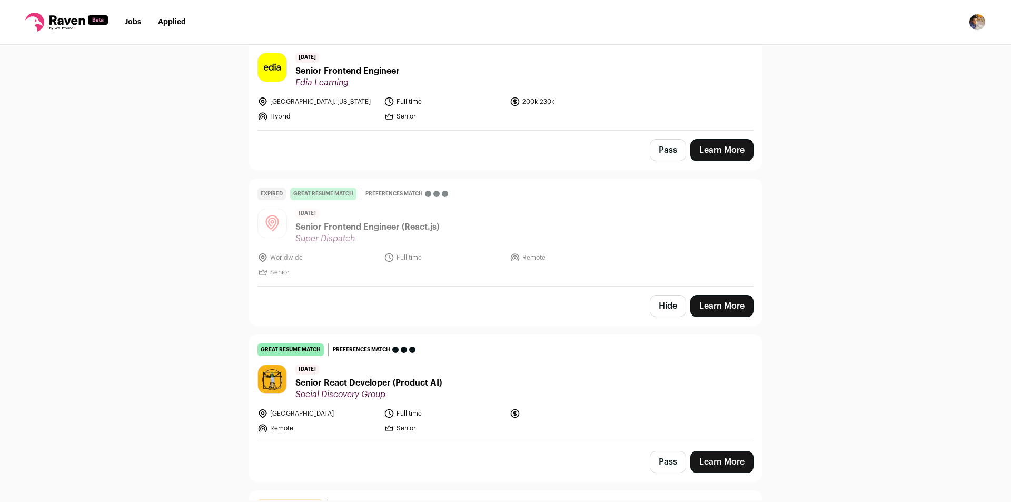
click at [663, 451] on button "Pass" at bounding box center [667, 462] width 36 height 22
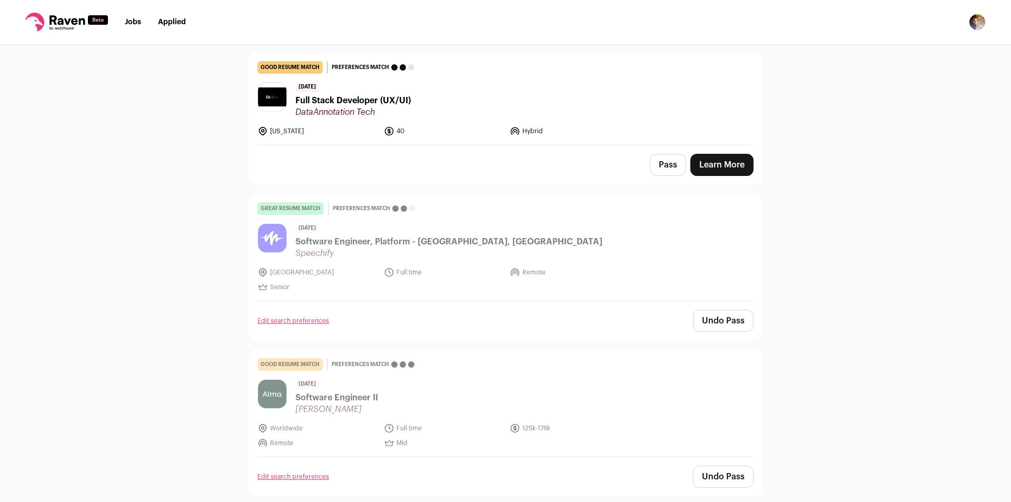
scroll to position [1991, 0]
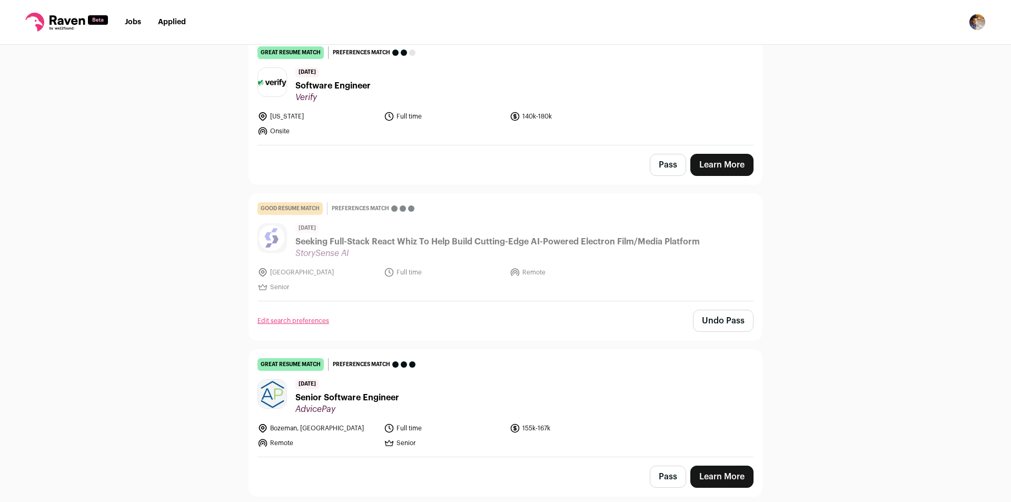
click at [656, 477] on button "Pass" at bounding box center [667, 476] width 36 height 22
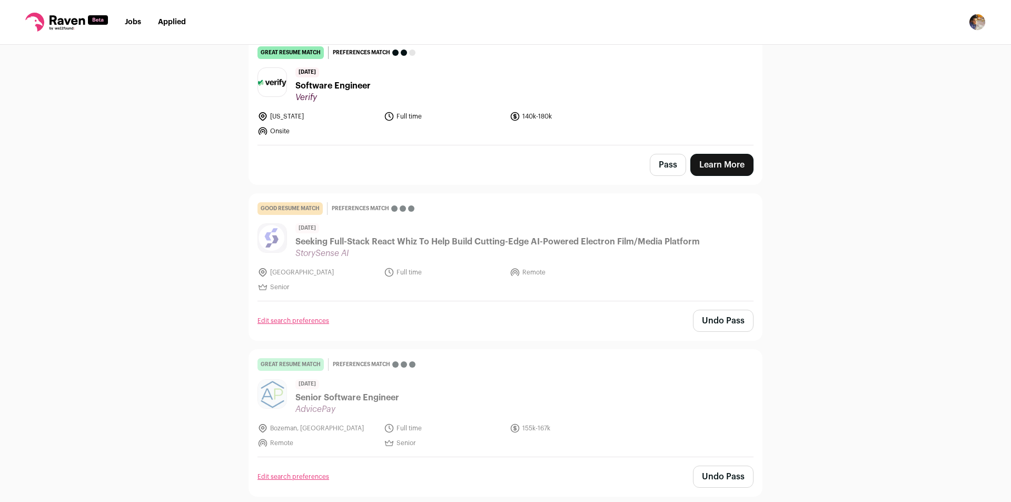
scroll to position [2647, 0]
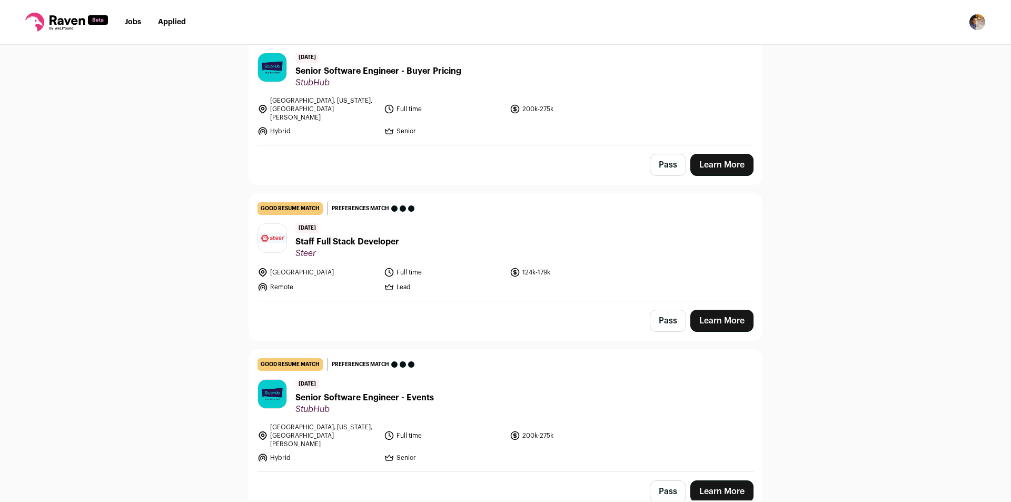
click at [667, 309] on button "Pass" at bounding box center [667, 320] width 36 height 22
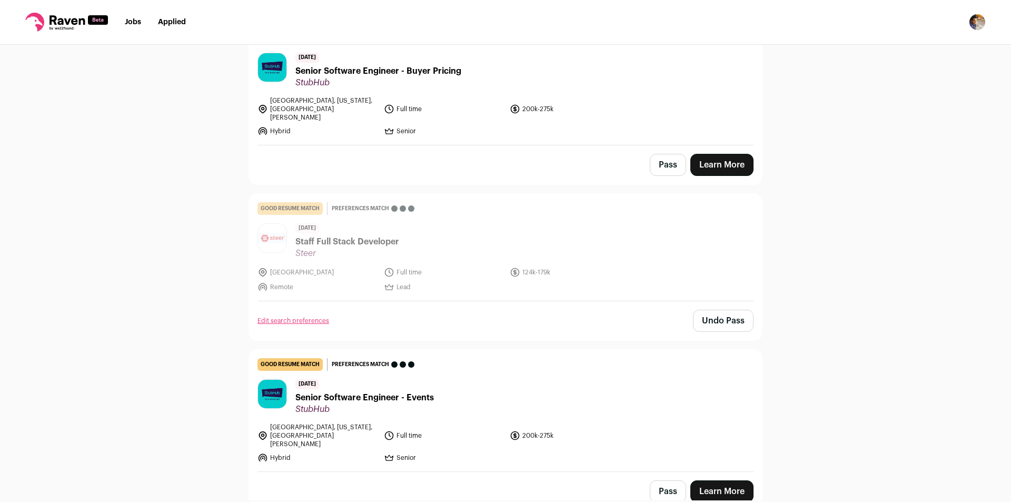
scroll to position [2959, 0]
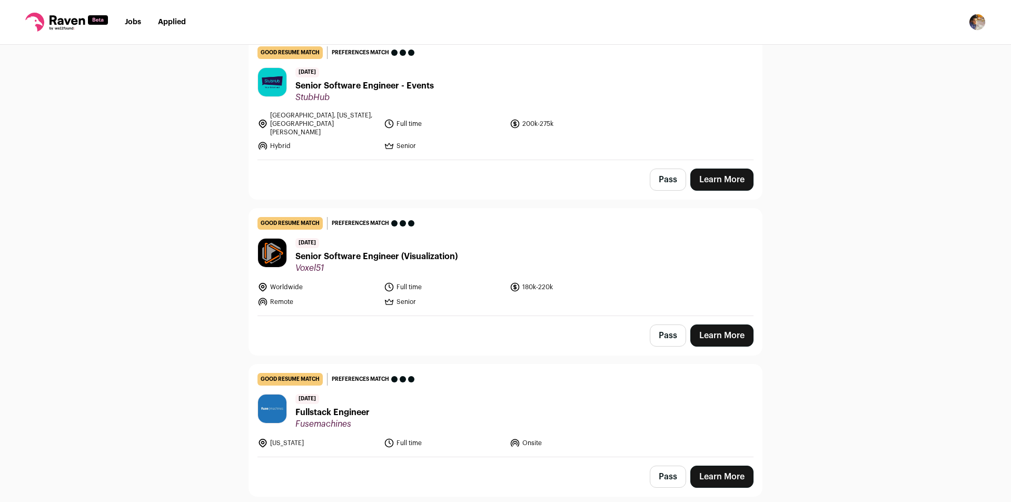
click at [665, 324] on button "Pass" at bounding box center [667, 335] width 36 height 22
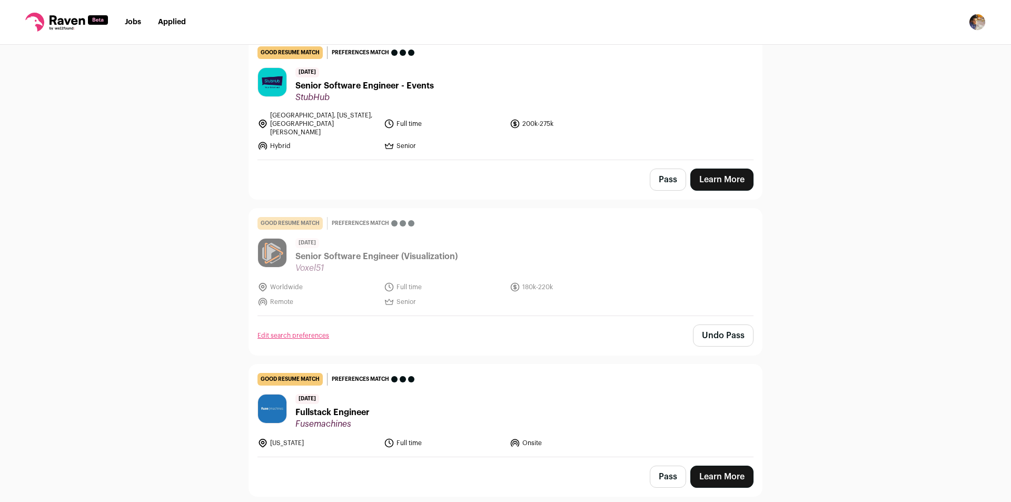
scroll to position [3256, 0]
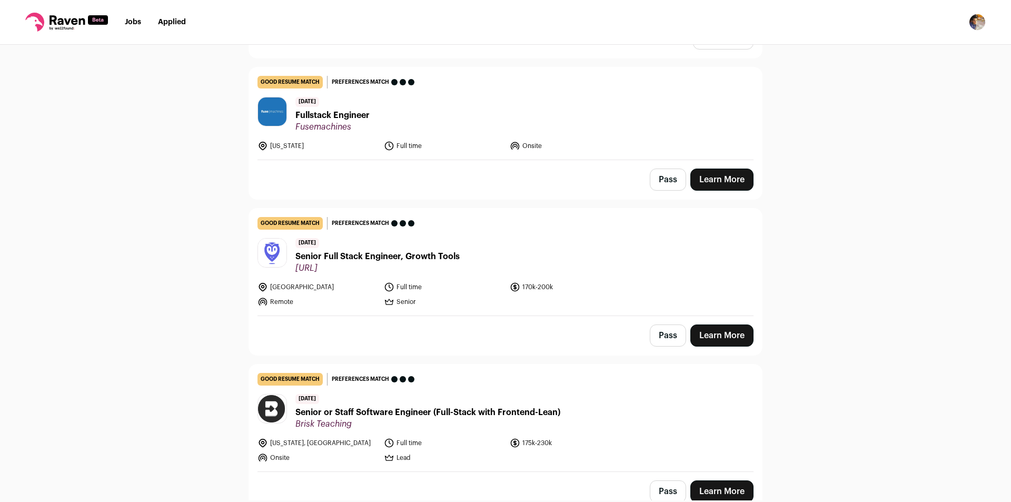
click at [658, 324] on button "Pass" at bounding box center [667, 335] width 36 height 22
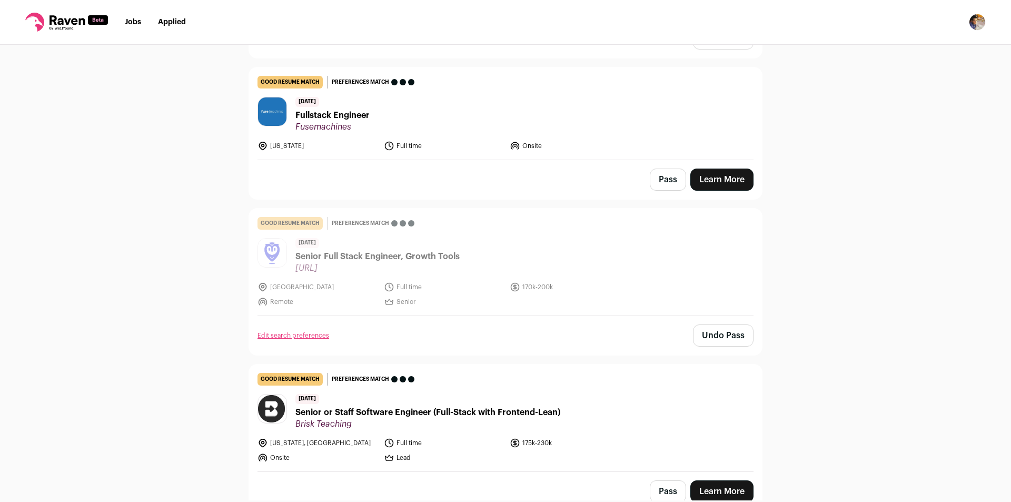
scroll to position [3723, 0]
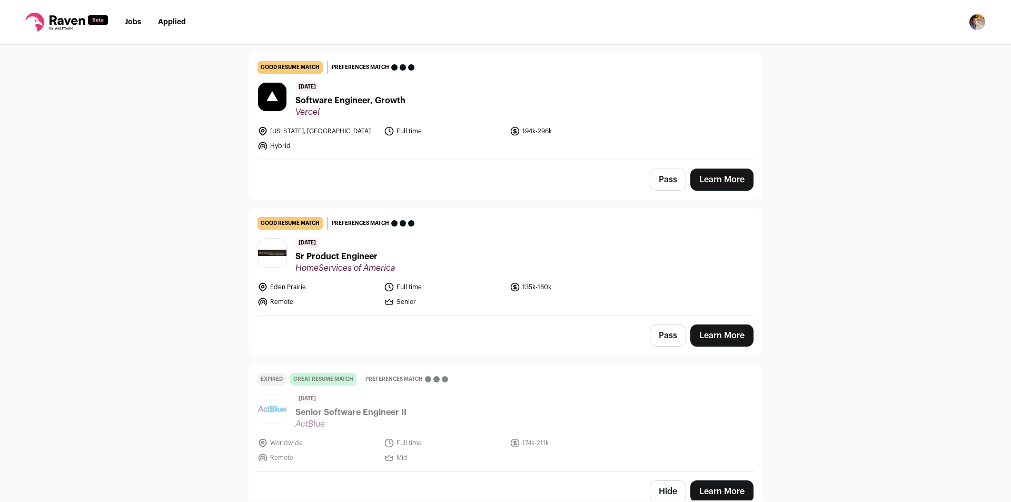
click at [659, 324] on button "Pass" at bounding box center [667, 335] width 36 height 22
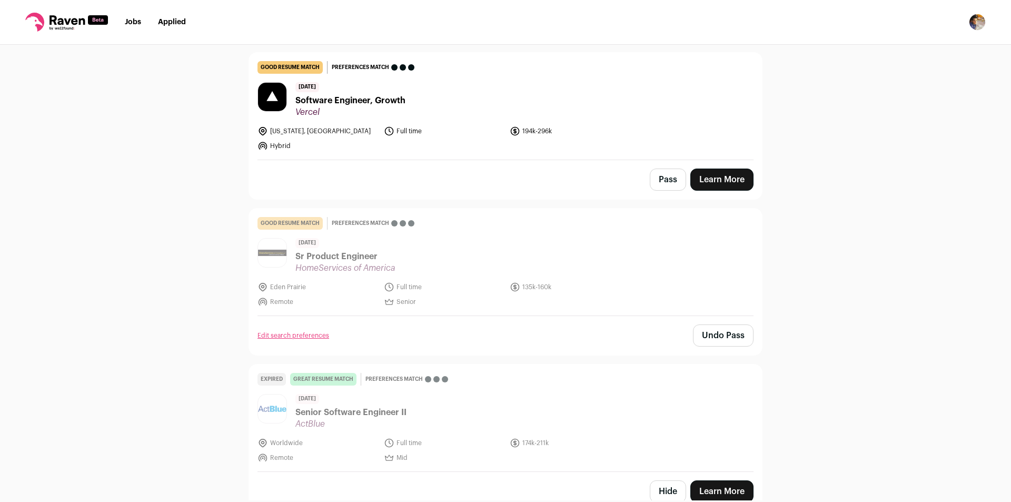
scroll to position [4035, 0]
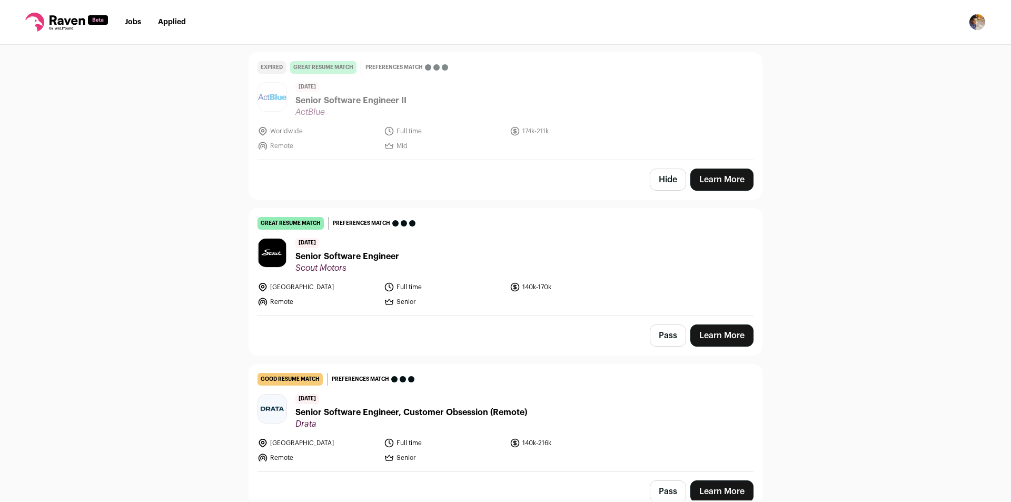
click at [669, 324] on button "Pass" at bounding box center [667, 335] width 36 height 22
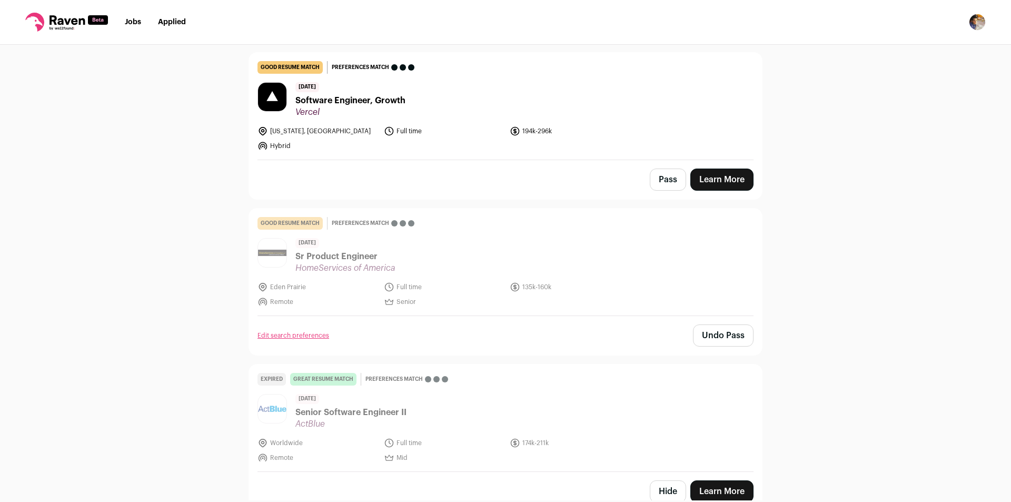
scroll to position [4035, 0]
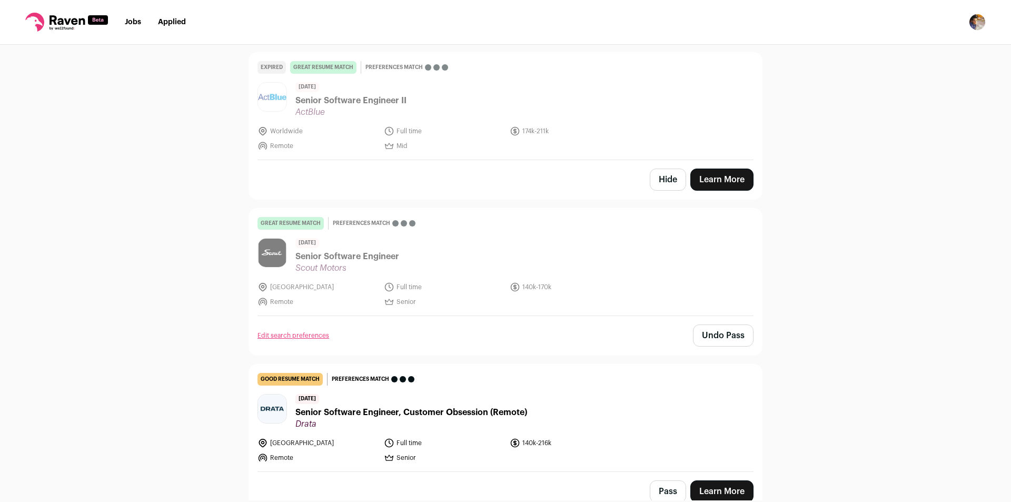
click at [653, 480] on button "Pass" at bounding box center [667, 491] width 36 height 22
